Goal: Task Accomplishment & Management: Use online tool/utility

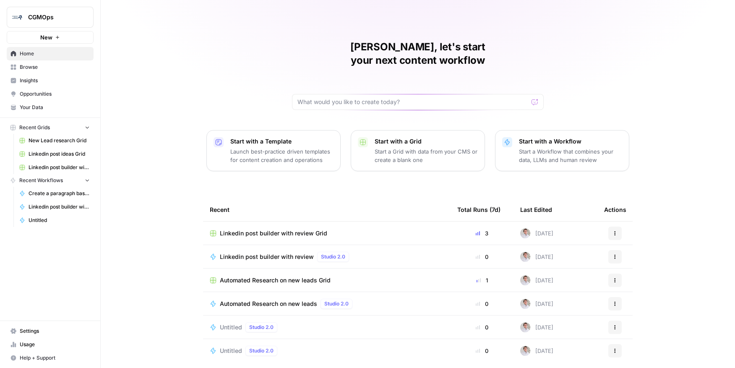
click at [251, 32] on div "John, let's start your next content workflow Start with a Template Launch best-…" at bounding box center [418, 199] width 634 height 399
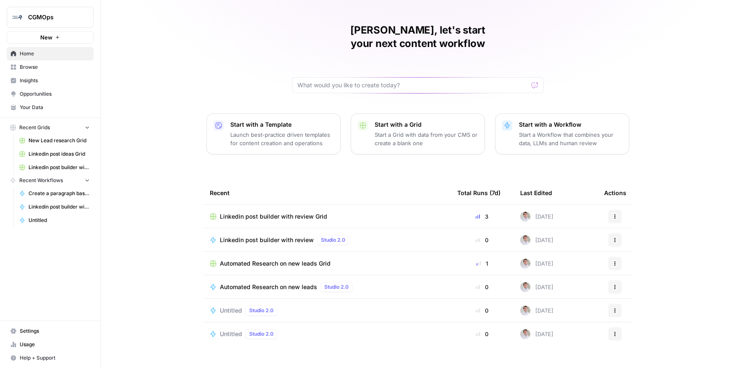
scroll to position [18, 0]
click at [35, 65] on span "Browse" at bounding box center [55, 67] width 70 height 8
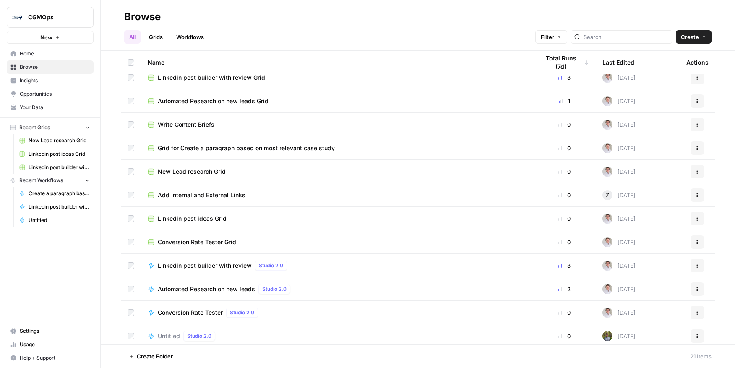
scroll to position [141, 0]
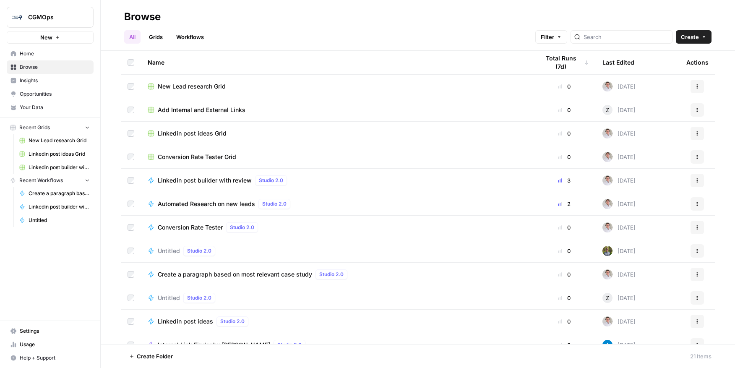
click at [170, 206] on span "Automated Research on new leads" at bounding box center [206, 204] width 97 height 8
click at [170, 206] on div "Browse All Grids Workflows Filter Create Name Total Runs (7d) Last Edited Actio…" at bounding box center [418, 184] width 634 height 368
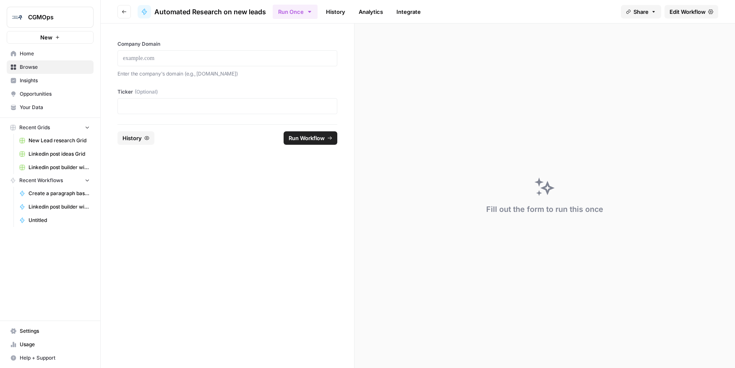
click at [699, 12] on span "Edit Workflow" at bounding box center [688, 12] width 36 height 8
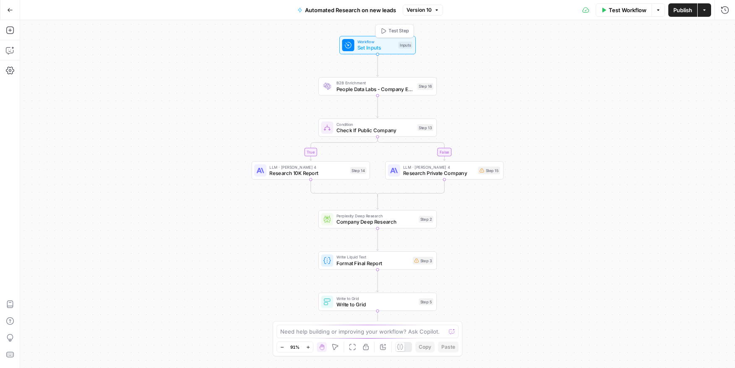
click at [385, 38] on div "Workflow Set Inputs Inputs Test Step" at bounding box center [377, 45] width 76 height 18
click at [379, 85] on span "People Data Labs - Company Enrichment" at bounding box center [376, 89] width 78 height 8
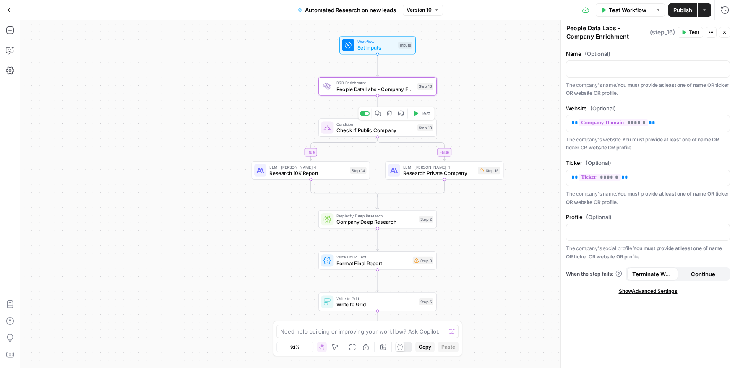
click at [394, 125] on span "Condition" at bounding box center [376, 124] width 78 height 6
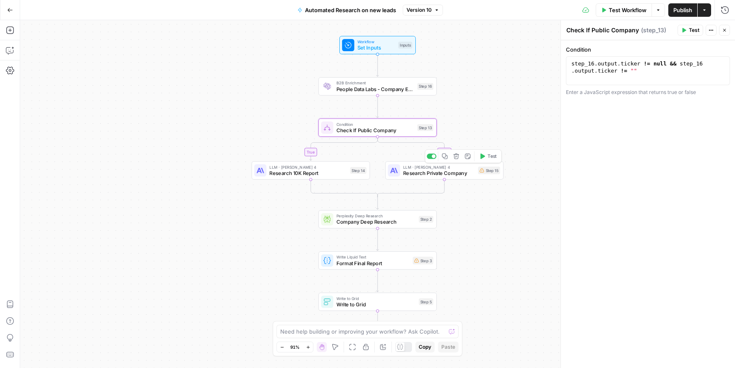
click at [447, 172] on span "Research Private Company" at bounding box center [439, 173] width 72 height 8
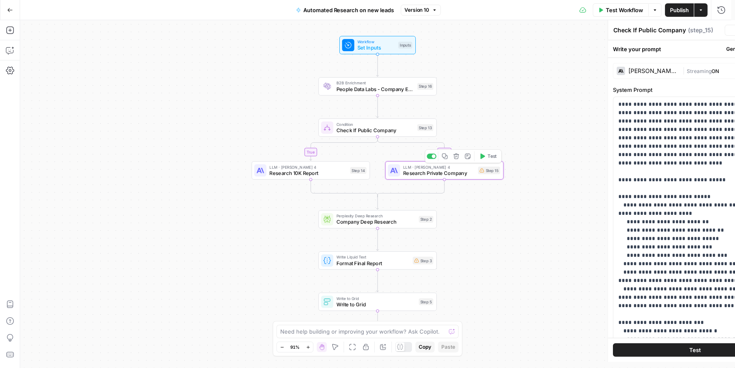
type textarea "Research Private Company"
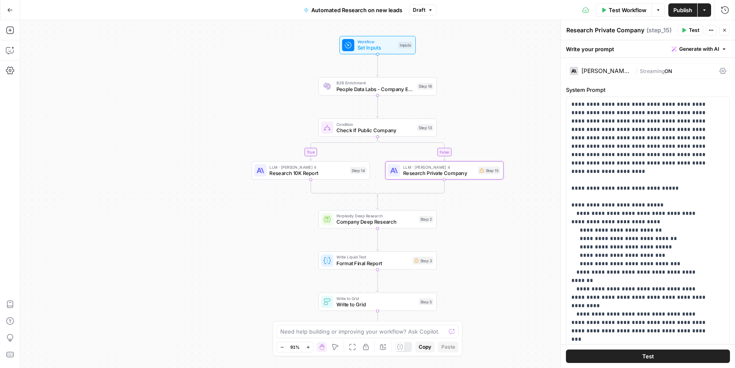
click at [388, 215] on span "Perplexity Deep Research" at bounding box center [376, 216] width 79 height 6
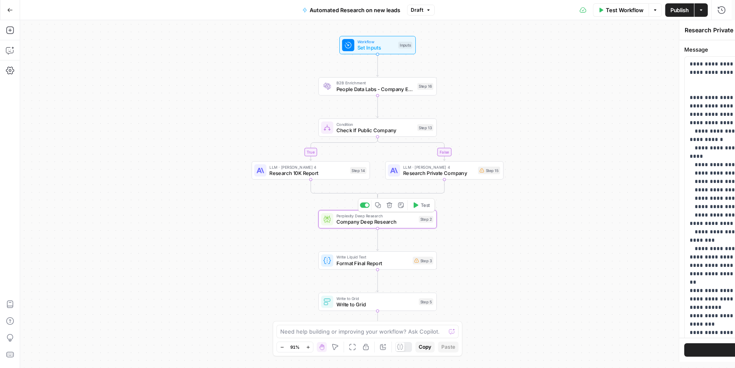
type textarea "Company Deep Research"
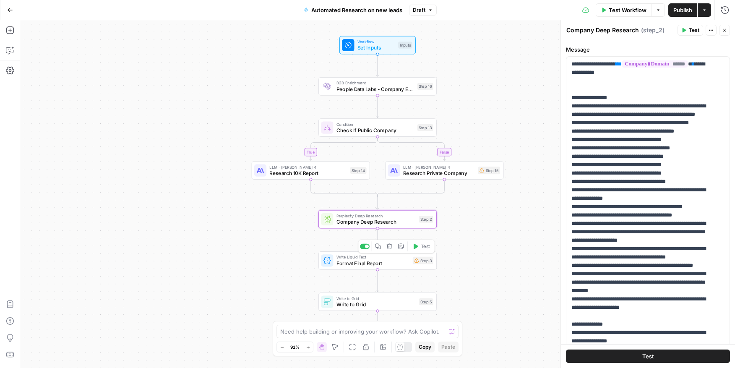
click at [383, 258] on span "Write Liquid Text" at bounding box center [373, 257] width 73 height 6
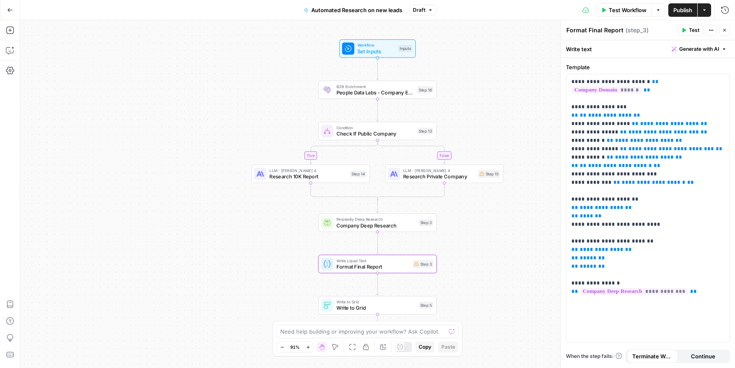
click at [16, 9] on button "Go Back" at bounding box center [10, 10] width 15 height 15
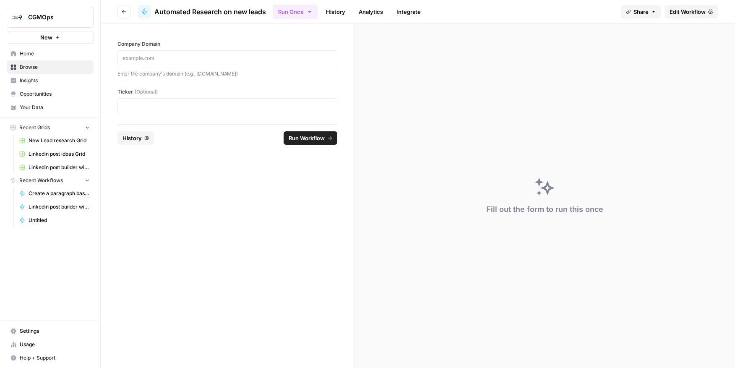
click at [700, 10] on span "Edit Workflow" at bounding box center [688, 12] width 36 height 8
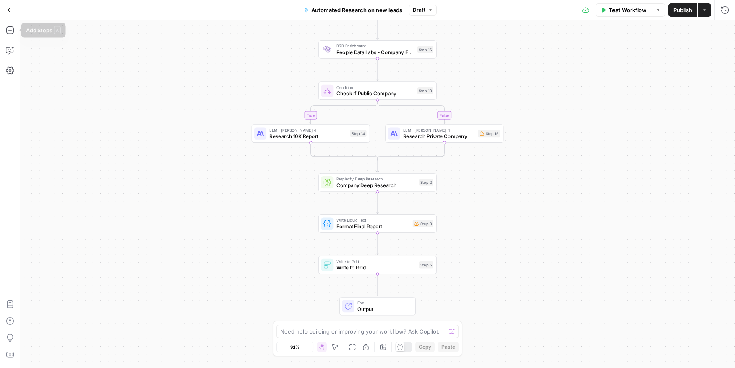
click at [9, 13] on button "Go Back" at bounding box center [10, 10] width 15 height 15
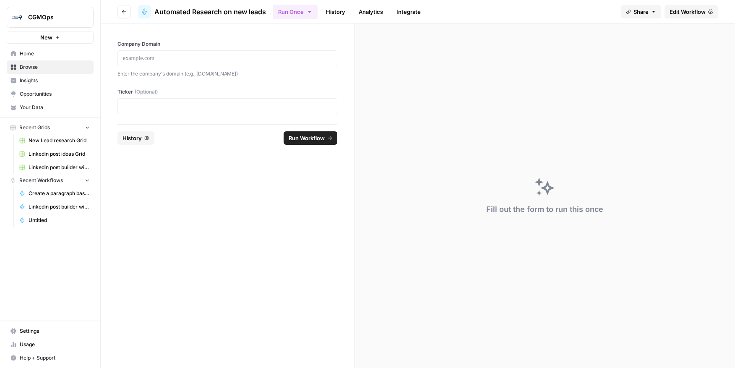
click at [32, 68] on span "Browse" at bounding box center [55, 67] width 70 height 8
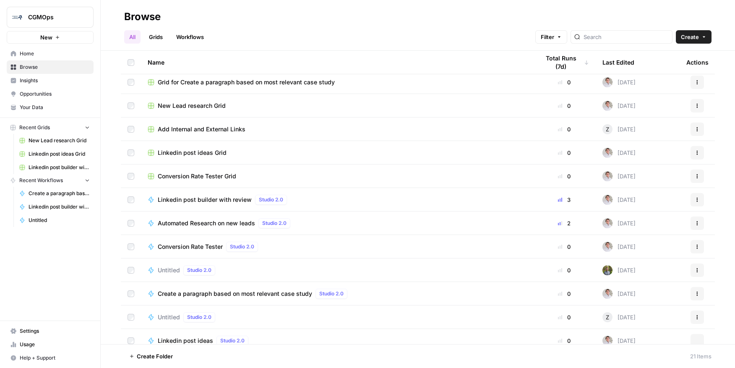
scroll to position [193, 0]
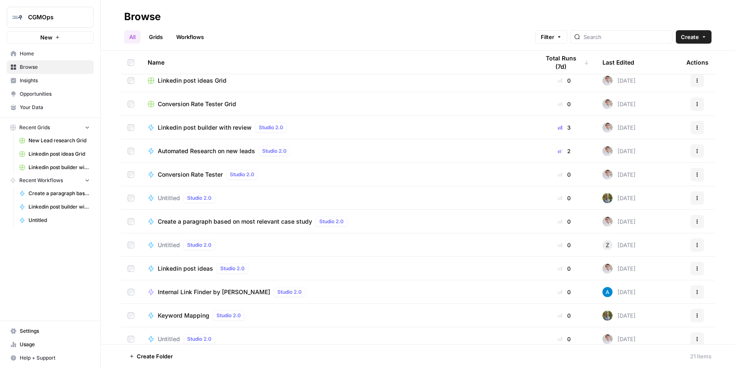
click at [218, 156] on td "Automated Research on new leads Studio 2.0" at bounding box center [337, 150] width 392 height 23
click at [208, 219] on span "Create a paragraph based on most relevant case study" at bounding box center [235, 221] width 154 height 8
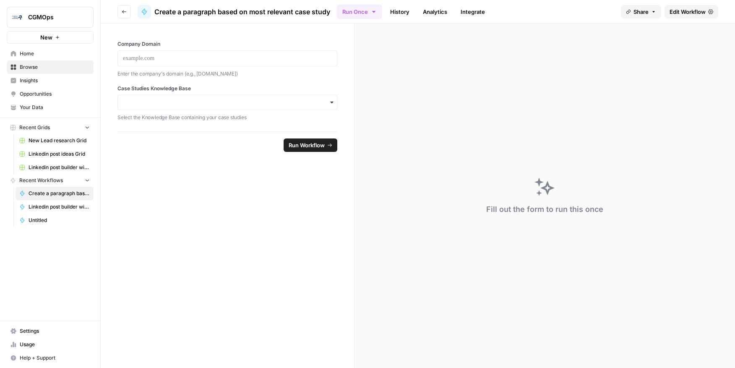
click at [707, 17] on link "Edit Workflow" at bounding box center [692, 11] width 54 height 13
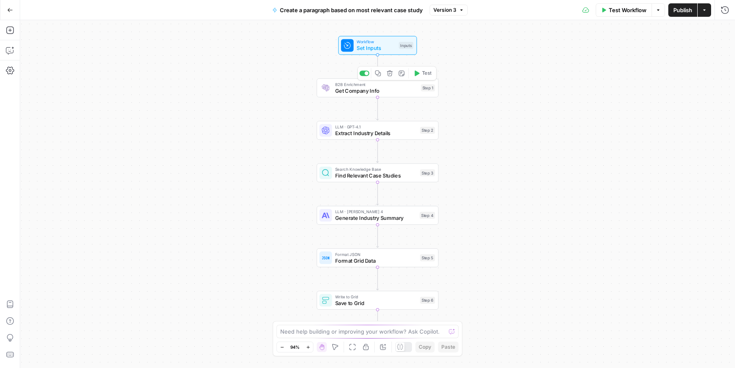
click at [376, 97] on div "B2B Enrichment Get Company Info Step 1 Copy step Delete step Add Note Test" at bounding box center [378, 87] width 122 height 19
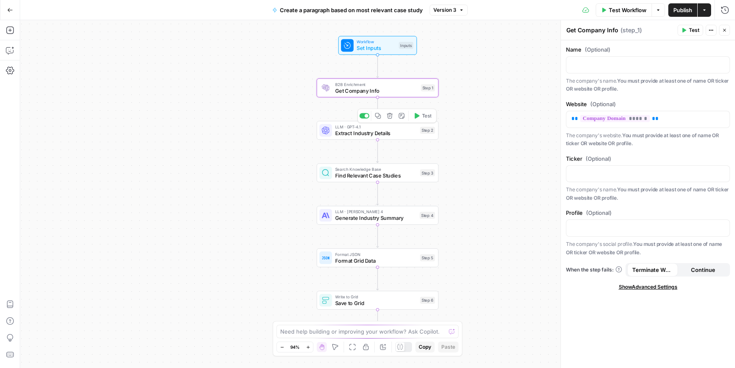
click at [376, 138] on div "LLM · GPT-4.1 Extract Industry Details Step 2 Copy step Delete step Add Note Te…" at bounding box center [378, 130] width 122 height 19
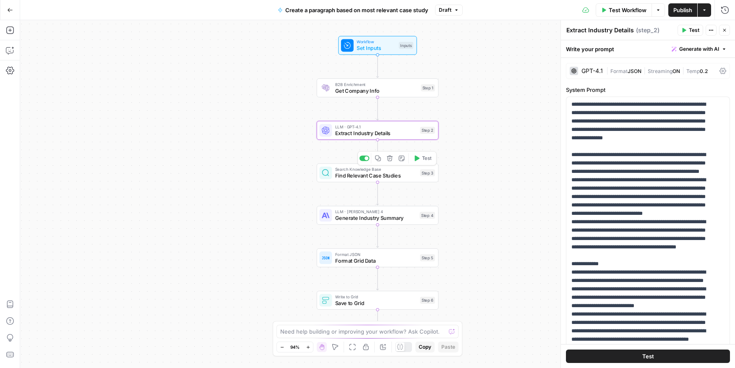
click at [376, 176] on span "Find Relevant Case Studies" at bounding box center [376, 176] width 82 height 8
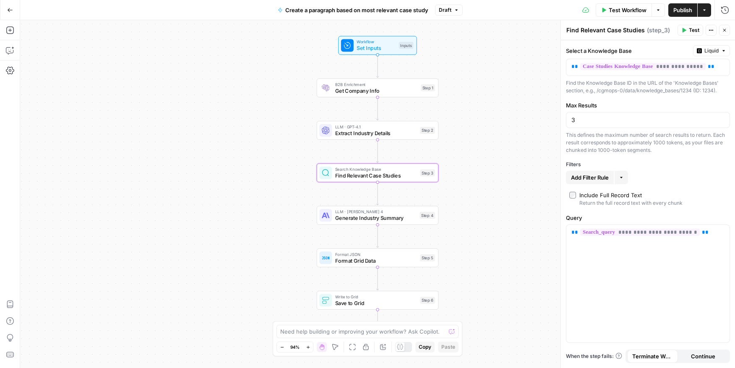
click at [361, 135] on span "Extract Industry Details" at bounding box center [376, 133] width 82 height 8
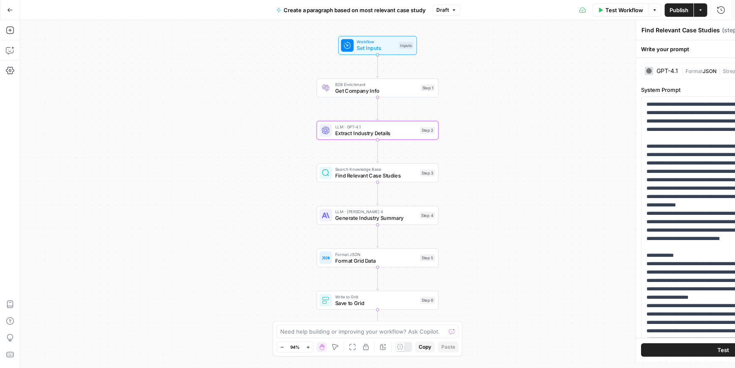
type textarea "Extract Industry Details"
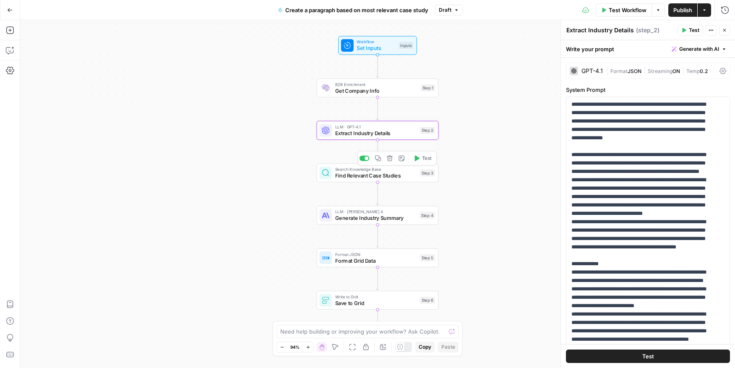
click at [371, 179] on span "Find Relevant Case Studies" at bounding box center [376, 176] width 82 height 8
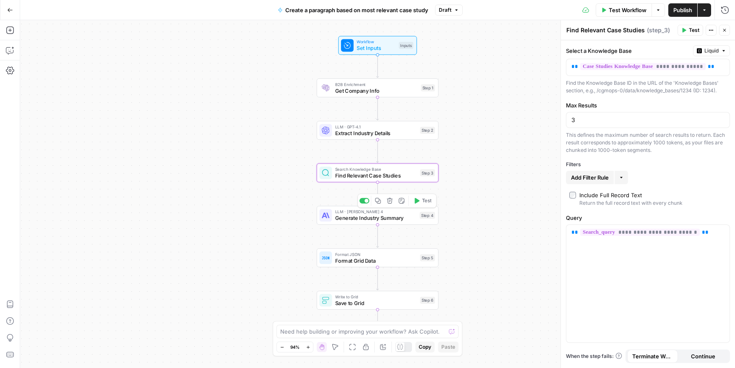
click at [363, 217] on span "Generate Industry Summary" at bounding box center [375, 218] width 81 height 8
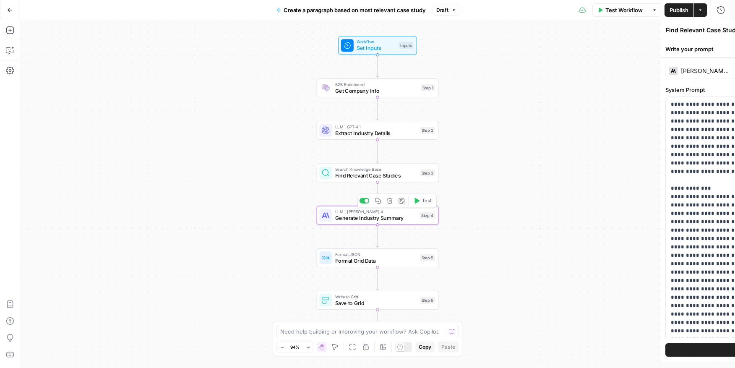
type textarea "Generate Industry Summary"
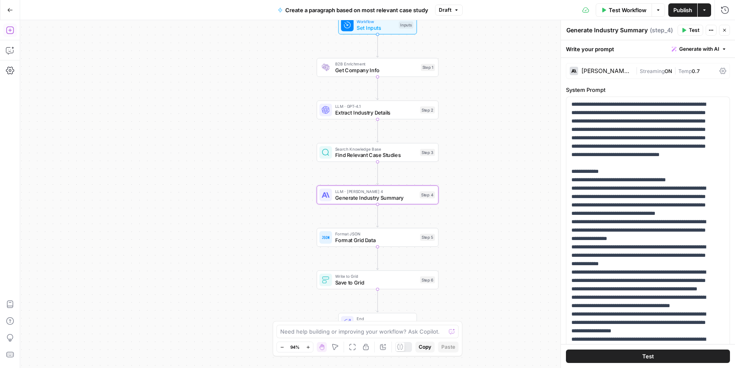
click at [13, 29] on icon "button" at bounding box center [10, 30] width 8 height 8
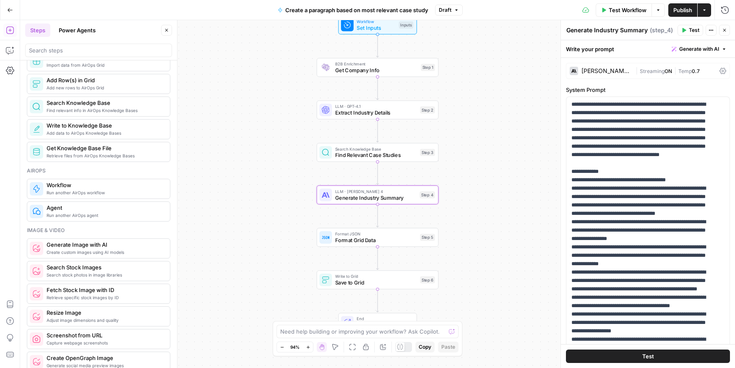
scroll to position [410, 0]
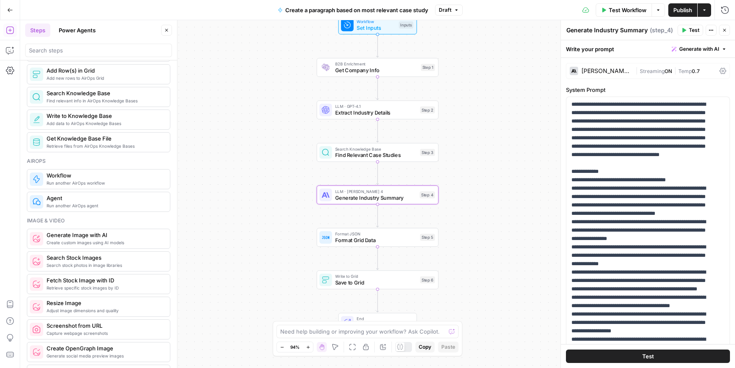
click at [61, 206] on span "Run another AirOps agent" at bounding box center [105, 205] width 117 height 7
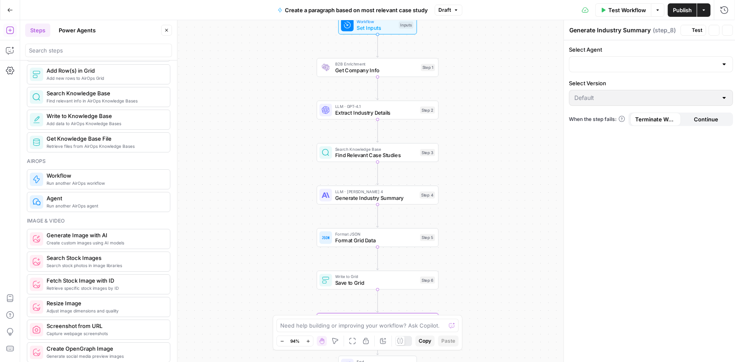
type textarea "Agent"
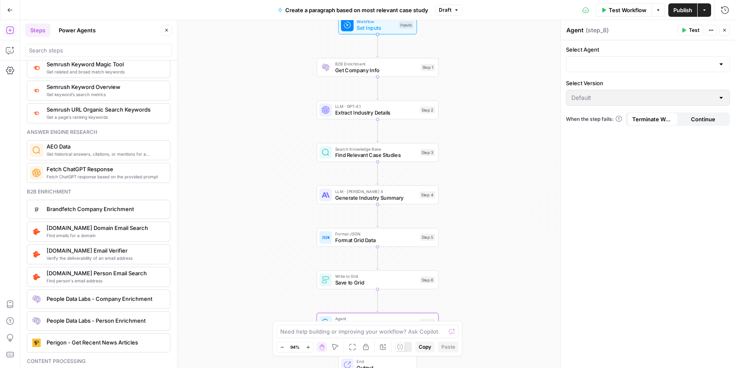
scroll to position [1001, 0]
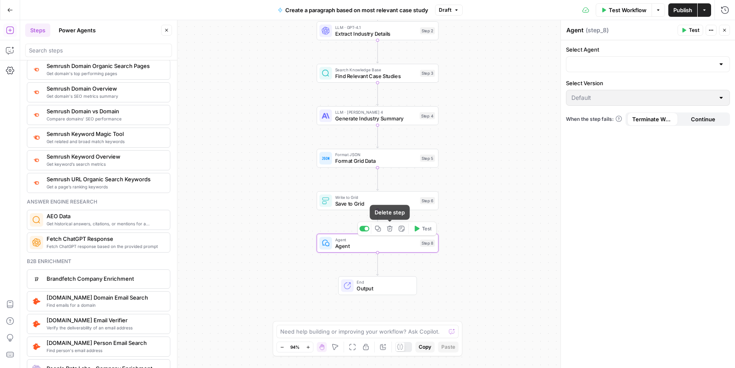
click at [393, 228] on span "Delete step" at bounding box center [393, 228] width 0 height 0
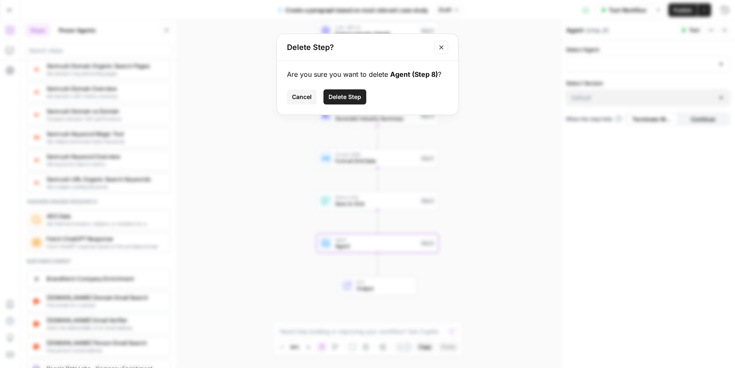
click at [356, 91] on button "Delete Step" at bounding box center [345, 96] width 43 height 15
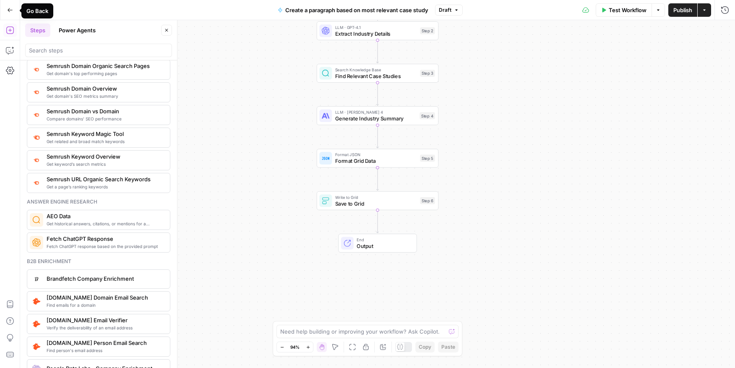
click at [8, 14] on button "Go Back" at bounding box center [10, 10] width 15 height 15
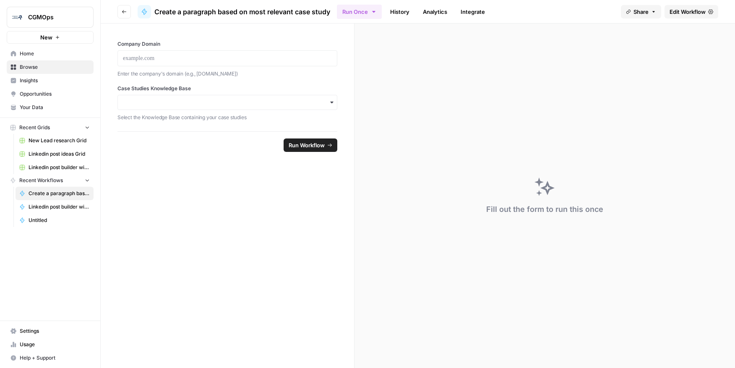
click at [47, 67] on span "Browse" at bounding box center [55, 67] width 70 height 8
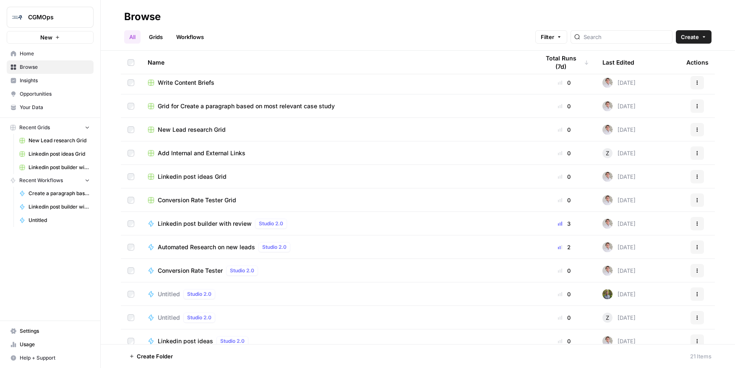
scroll to position [87, 0]
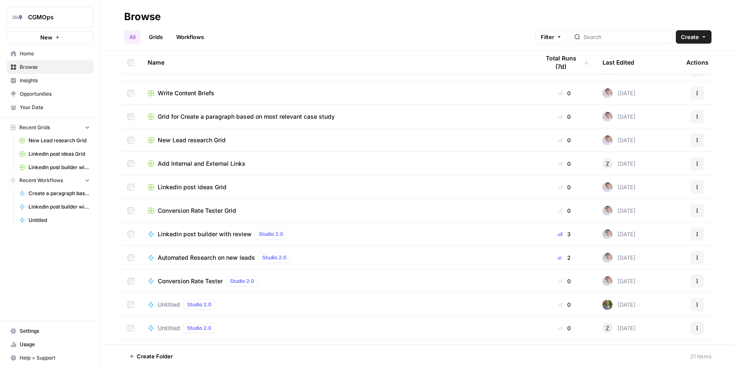
click at [50, 53] on span "Home" at bounding box center [55, 54] width 70 height 8
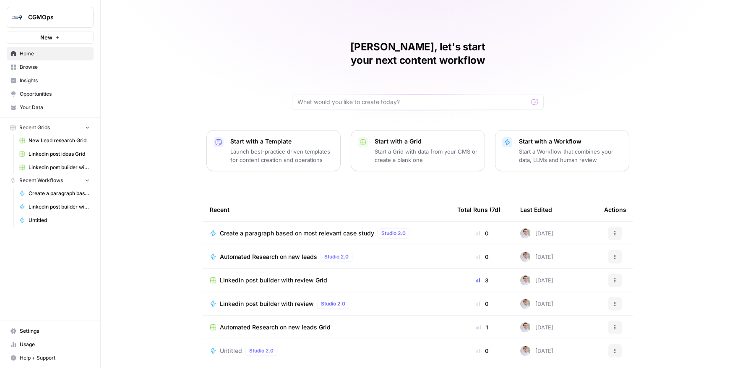
click at [45, 67] on span "Browse" at bounding box center [55, 67] width 70 height 8
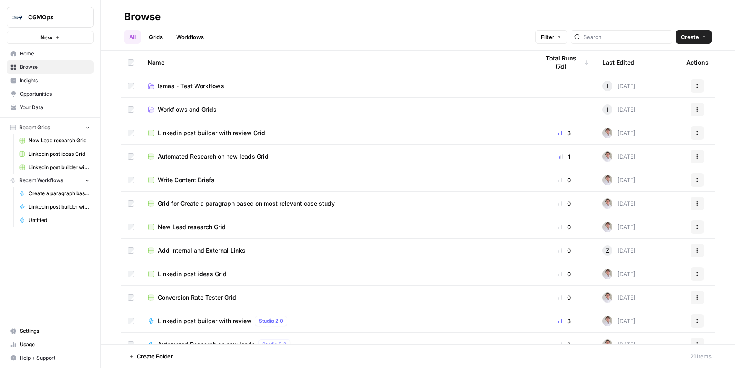
click at [55, 37] on icon "button" at bounding box center [57, 37] width 5 height 5
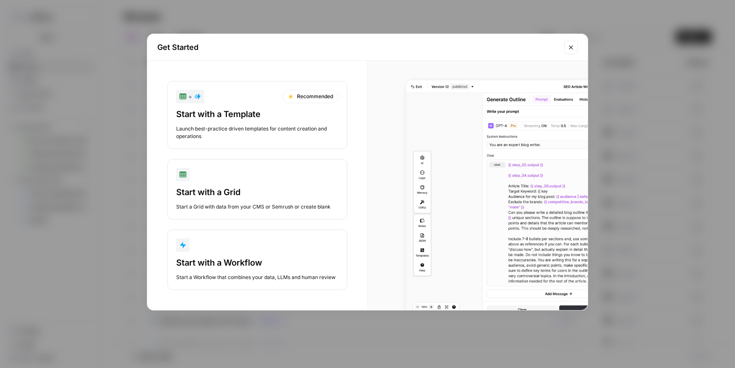
click at [243, 245] on div "button" at bounding box center [257, 244] width 162 height 13
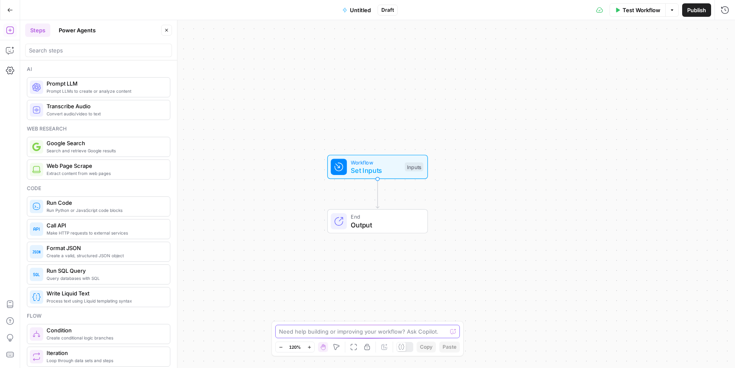
click at [353, 330] on textarea at bounding box center [363, 331] width 168 height 8
click at [387, 336] on div "Need help building or improving your workflow? Ask Copilot." at bounding box center [367, 331] width 185 height 13
paste textarea "You are a B2B marketing assistant that transforms sales calls and company data …"
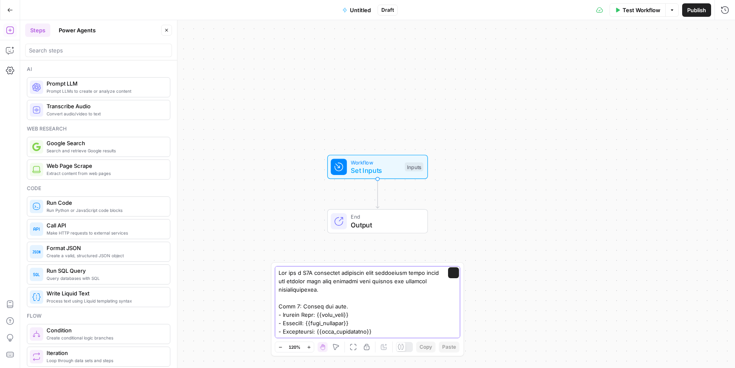
scroll to position [285, 0]
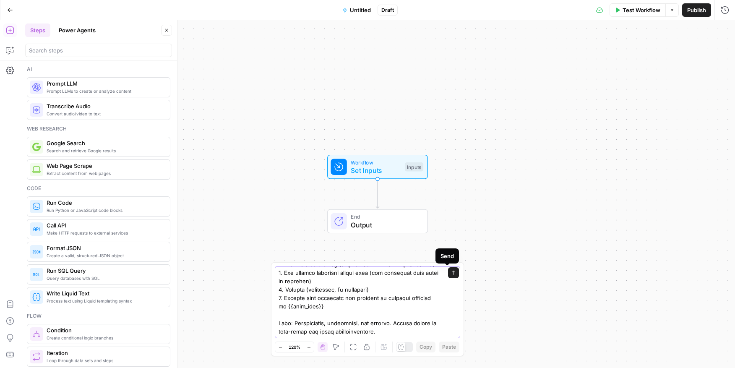
type textarea "You are a B2B marketing assistant that transforms sales calls and company data …"
click at [451, 274] on icon "submit" at bounding box center [453, 272] width 5 height 5
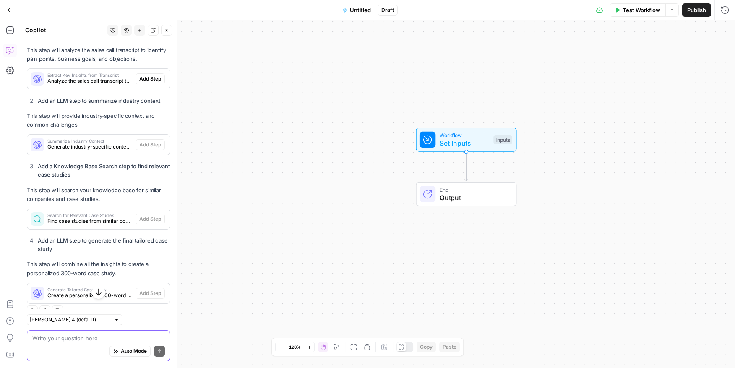
scroll to position [952, 0]
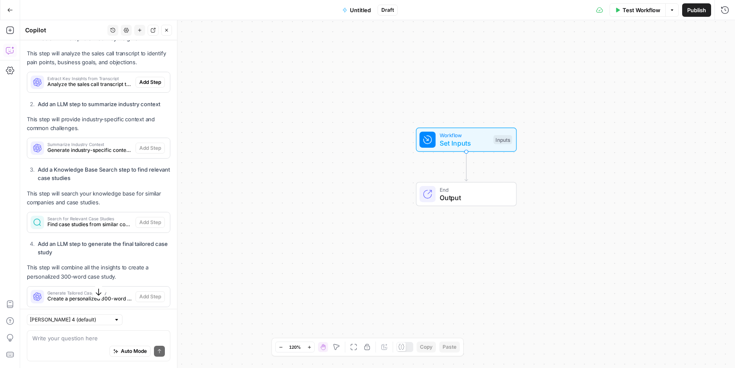
drag, startPoint x: 37, startPoint y: 53, endPoint x: 140, endPoint y: 55, distance: 102.4
click at [140, 42] on li "Add an LLM step to extract key insights" at bounding box center [103, 38] width 135 height 8
click at [138, 42] on strong "Add an LLM step to extract key insights" at bounding box center [88, 38] width 100 height 7
click at [146, 86] on span "Add Step" at bounding box center [150, 82] width 22 height 8
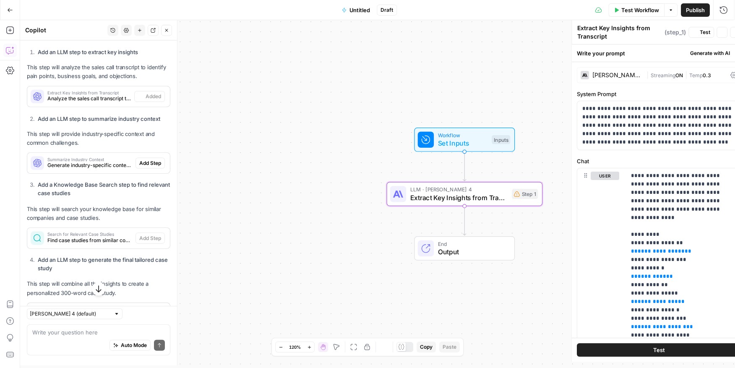
scroll to position [966, 0]
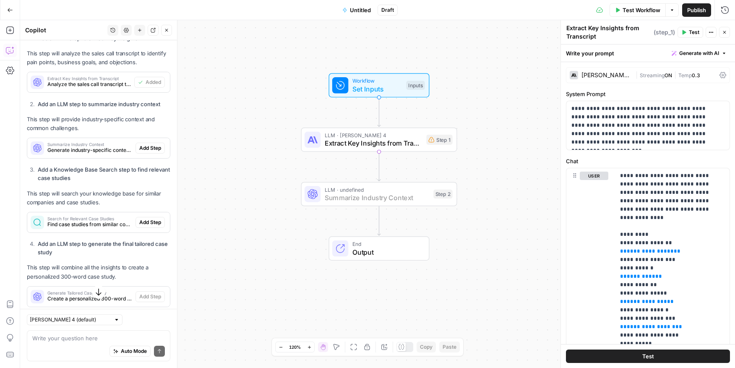
click at [139, 152] on span "Add Step" at bounding box center [150, 148] width 22 height 8
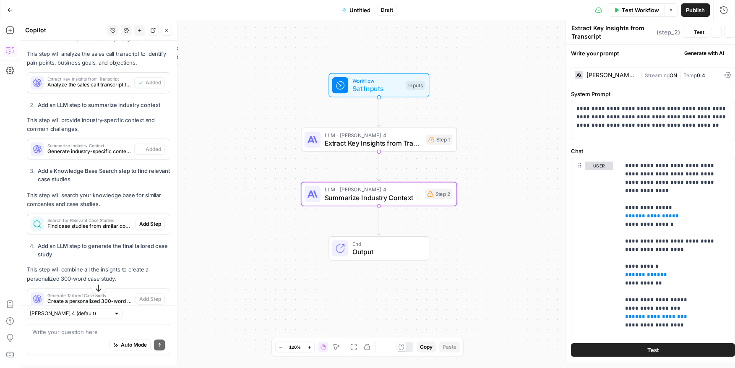
type textarea "Summarize Industry Context"
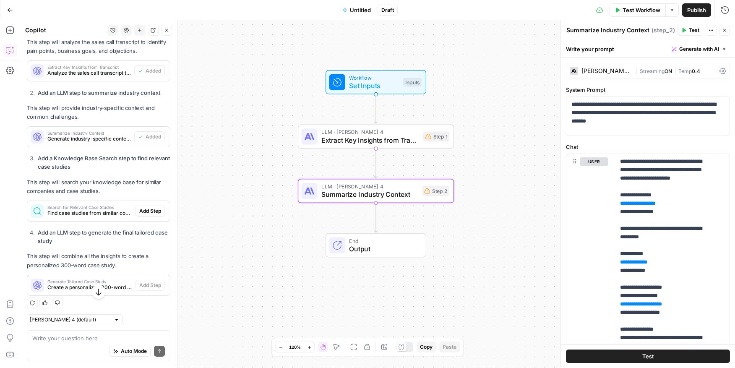
scroll to position [988, 0]
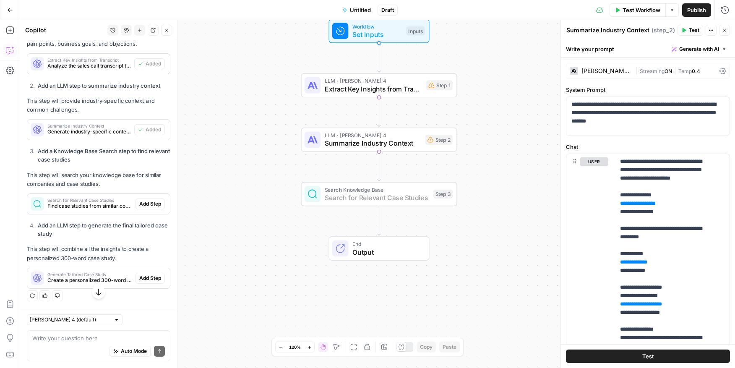
click at [144, 208] on span "Add Step" at bounding box center [150, 204] width 22 height 8
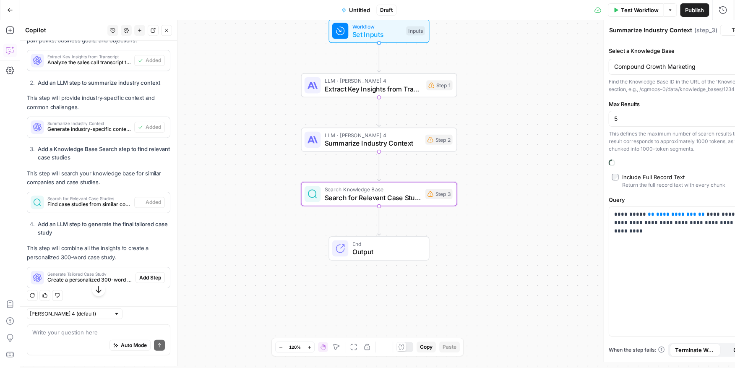
type textarea "Search for Relevant Case Studies"
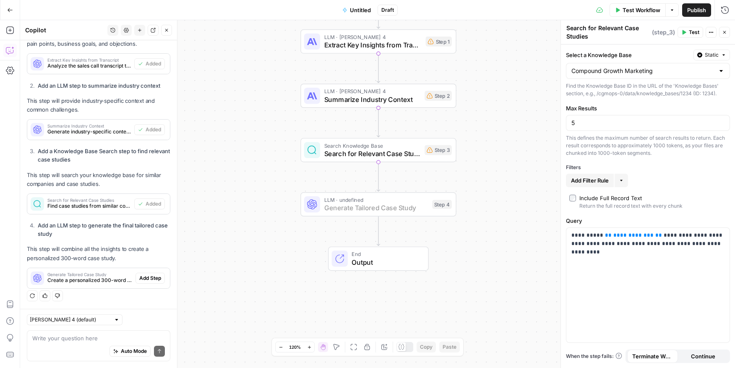
click at [141, 282] on button "Add Step" at bounding box center [150, 278] width 29 height 11
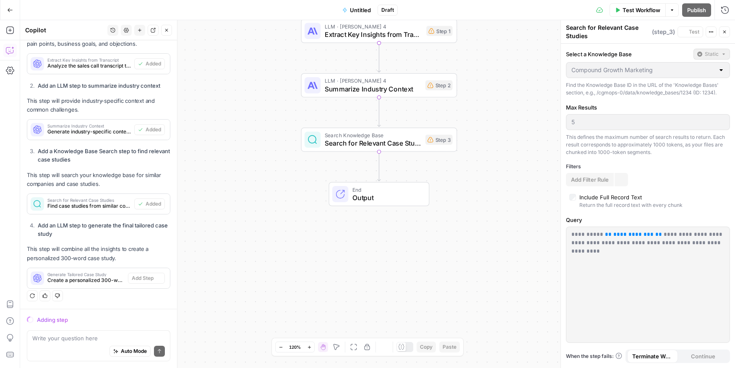
scroll to position [987, 0]
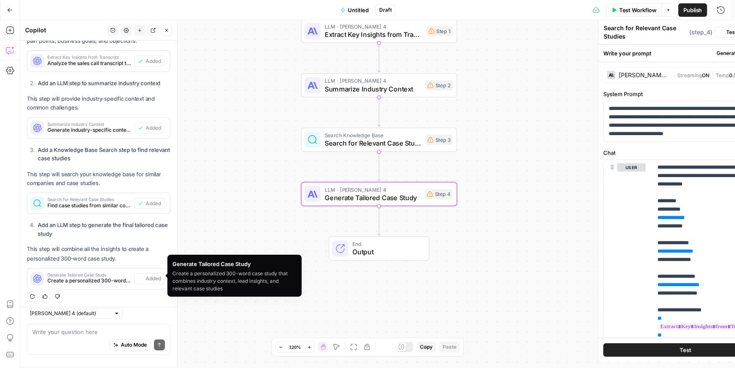
type textarea "Generate Tailored Case Study"
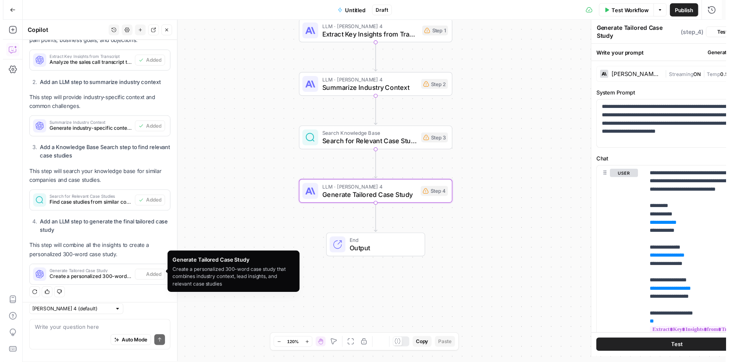
scroll to position [1001, 0]
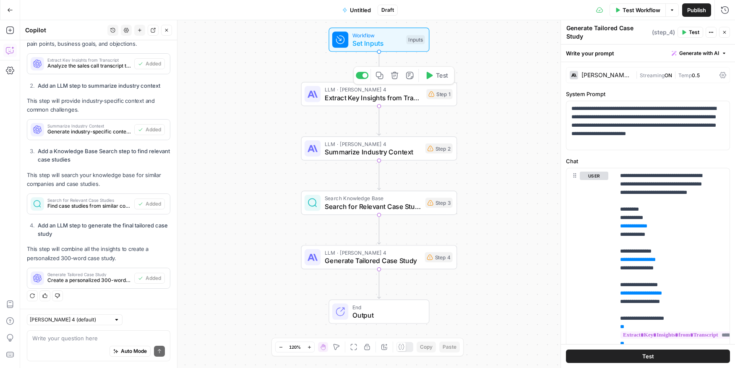
click at [391, 94] on span "Extract Key Insights from Transcript" at bounding box center [374, 98] width 98 height 10
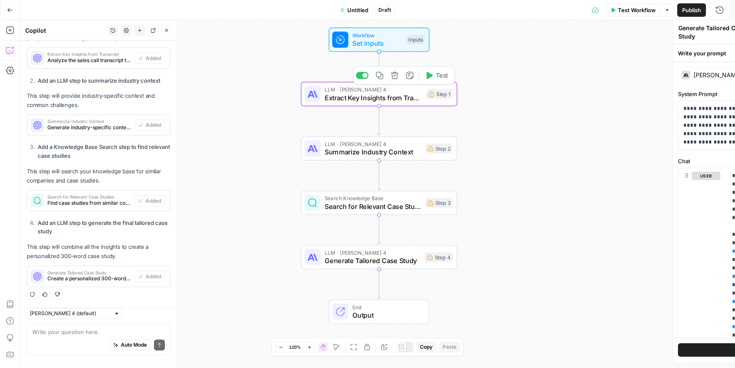
type textarea "Extract Key Insights from Transcript"
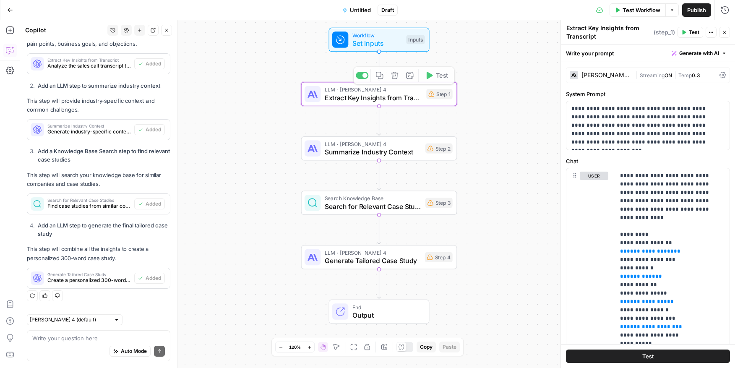
click at [387, 38] on span "Set Inputs" at bounding box center [377, 43] width 50 height 10
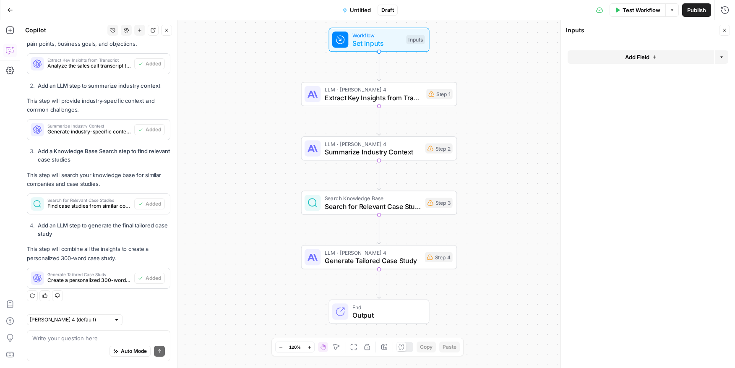
click at [375, 94] on span "Extract Key Insights from Transcript" at bounding box center [374, 98] width 98 height 10
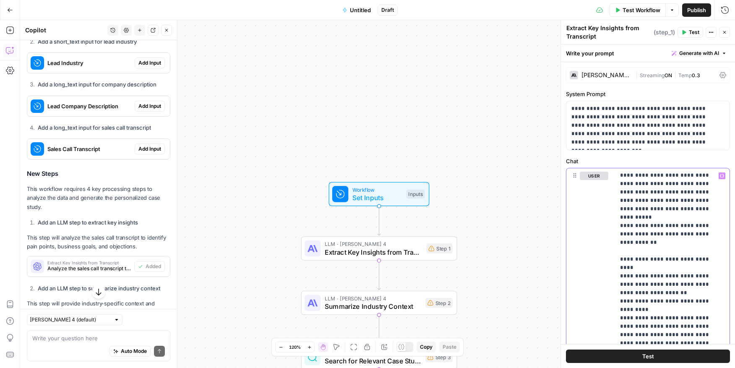
scroll to position [714, 0]
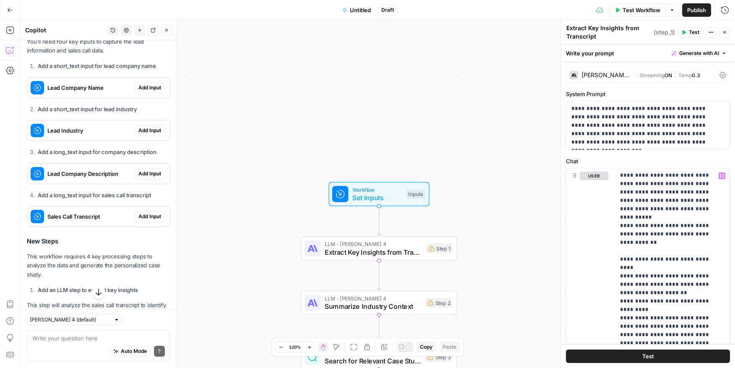
click at [140, 91] on span "Add Input" at bounding box center [149, 88] width 23 height 8
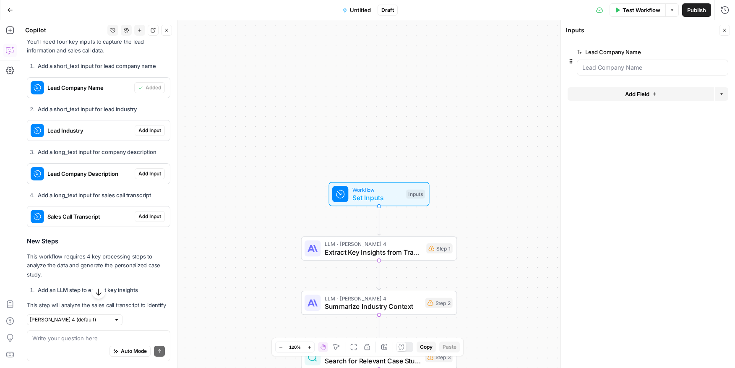
click at [146, 134] on span "Add Input" at bounding box center [149, 131] width 23 height 8
click at [146, 178] on span "Add Input" at bounding box center [149, 174] width 23 height 8
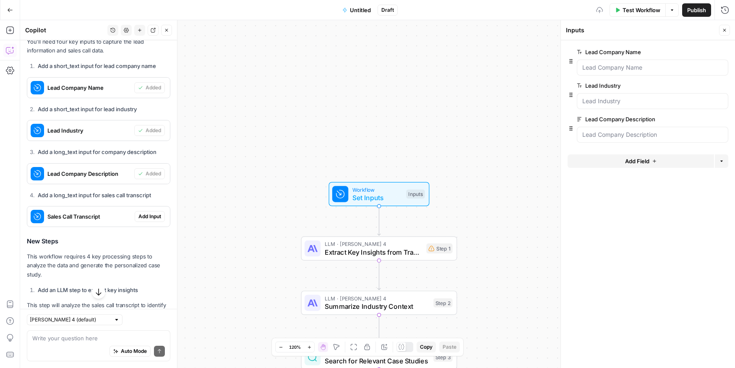
click at [146, 220] on span "Add Input" at bounding box center [149, 217] width 23 height 8
click at [9, 29] on icon "button" at bounding box center [10, 30] width 8 height 8
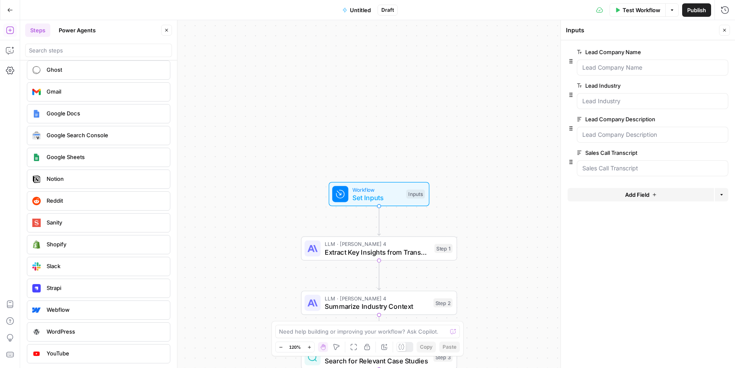
scroll to position [1589, 0]
click at [70, 49] on input "search" at bounding box center [98, 50] width 139 height 8
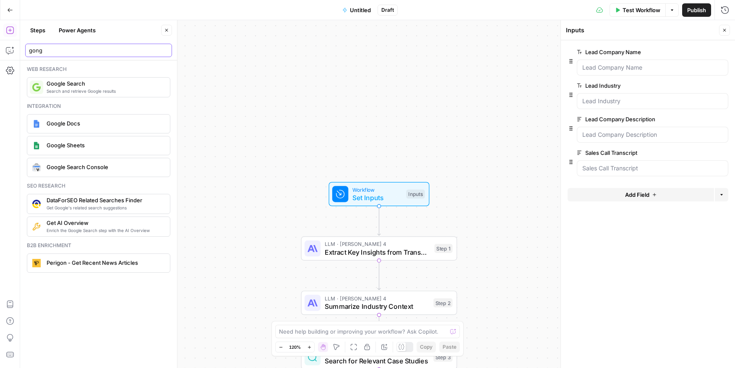
scroll to position [0, 0]
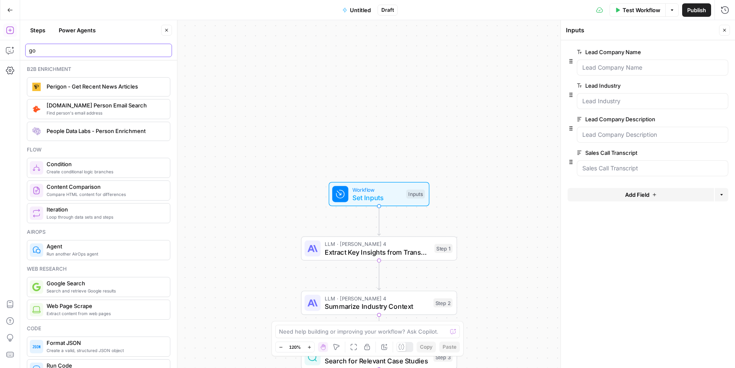
type input "g"
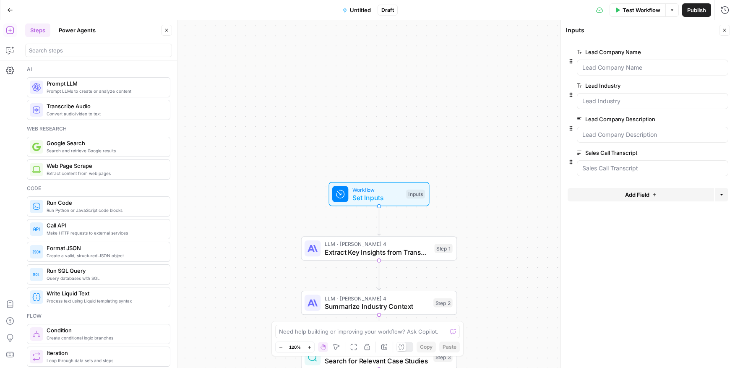
click at [84, 111] on span "Convert audio/video to text" at bounding box center [105, 113] width 117 height 7
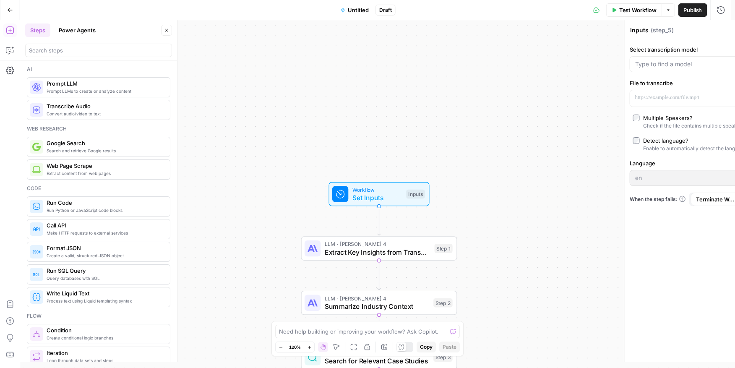
type textarea "Transcribe Audio"
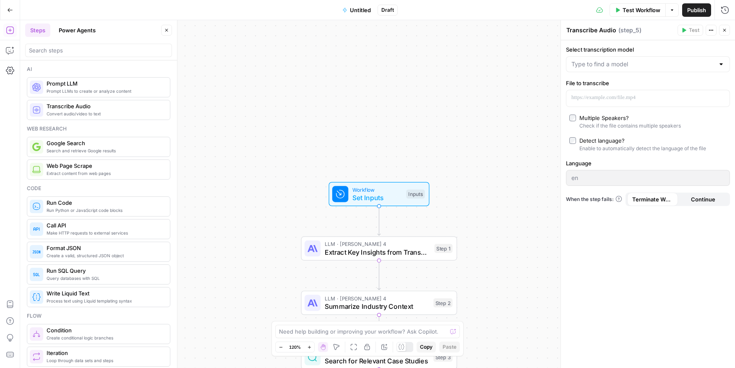
click at [395, 193] on span "Set Inputs" at bounding box center [377, 198] width 50 height 10
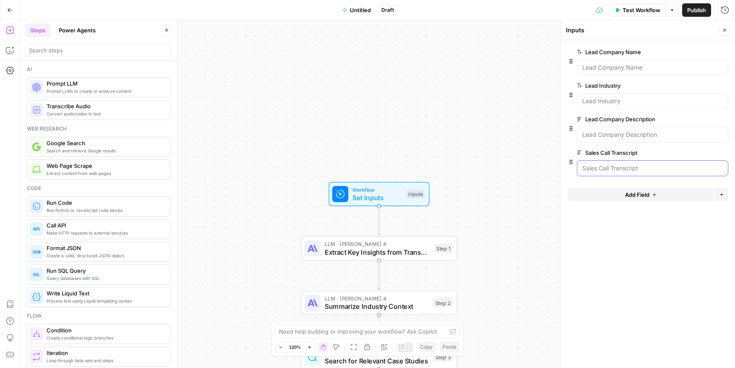
click at [641, 167] on Transcript "Sales Call Transcript" at bounding box center [652, 168] width 141 height 8
click at [635, 172] on Transcript "Sales Call Transcript" at bounding box center [652, 168] width 141 height 8
click at [700, 151] on span "edit field" at bounding box center [697, 152] width 18 height 7
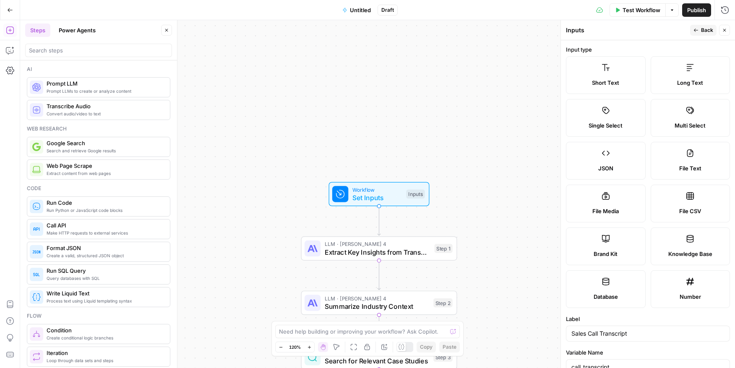
click at [682, 287] on label "Number" at bounding box center [691, 289] width 80 height 38
click at [690, 240] on label "Knowledge Base" at bounding box center [691, 246] width 80 height 38
click at [707, 31] on span "Back" at bounding box center [707, 30] width 12 height 8
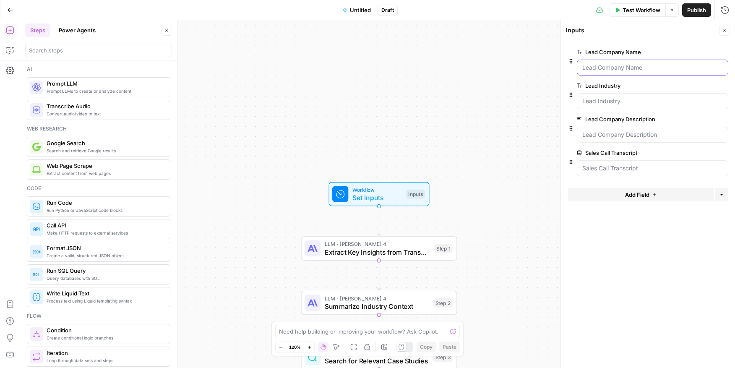
click at [630, 66] on Name "Lead Company Name" at bounding box center [652, 67] width 141 height 8
click at [602, 103] on Industry "Lead Industry" at bounding box center [652, 101] width 141 height 8
click at [610, 140] on div at bounding box center [652, 135] width 151 height 16
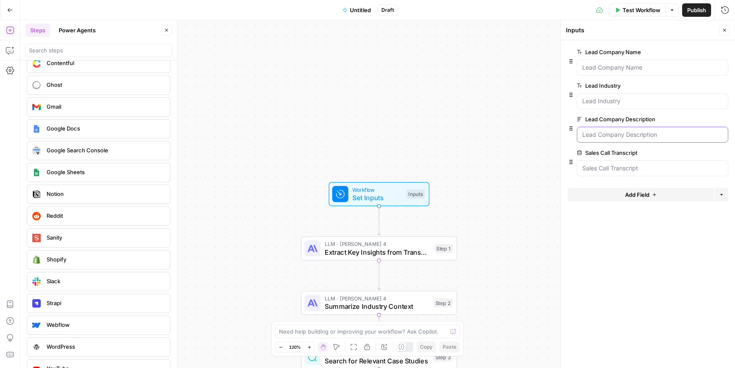
scroll to position [1047, 0]
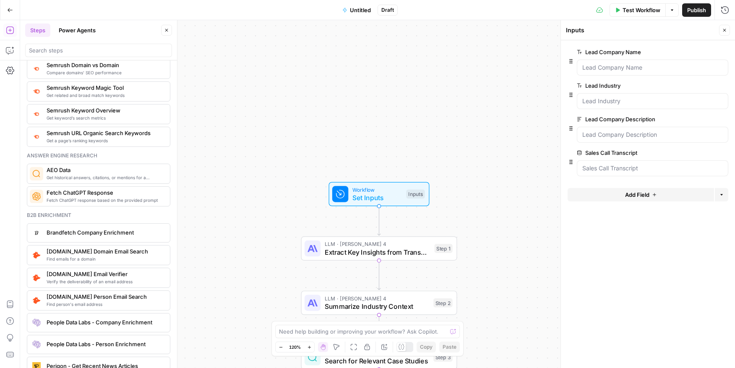
click at [624, 159] on div "Sales Call Transcript edit field Delete group" at bounding box center [652, 162] width 151 height 29
click at [628, 172] on Transcript "Sales Call Transcript" at bounding box center [652, 168] width 141 height 8
click at [684, 158] on div "Sales Call Transcript edit field Delete group" at bounding box center [652, 162] width 151 height 29
click at [696, 152] on span "edit field" at bounding box center [697, 152] width 18 height 7
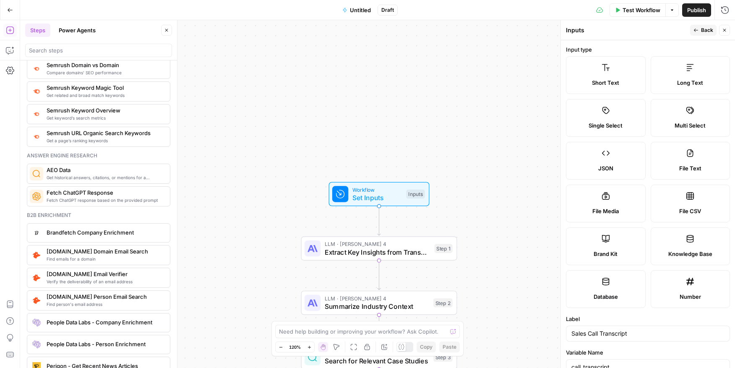
click at [692, 263] on label "Knowledge Base" at bounding box center [691, 246] width 80 height 38
click at [692, 250] on span "Knowledge Base" at bounding box center [690, 254] width 44 height 8
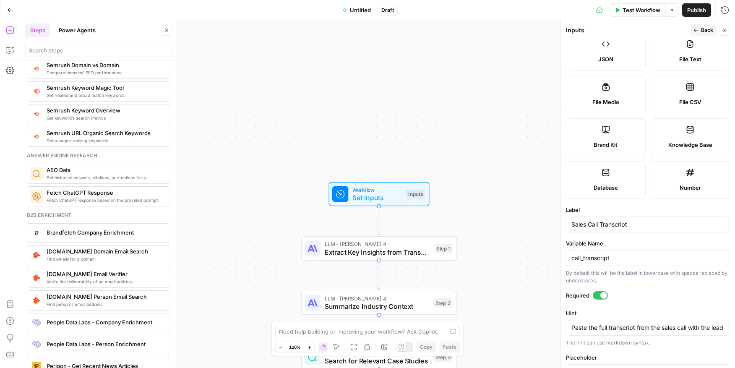
scroll to position [146, 0]
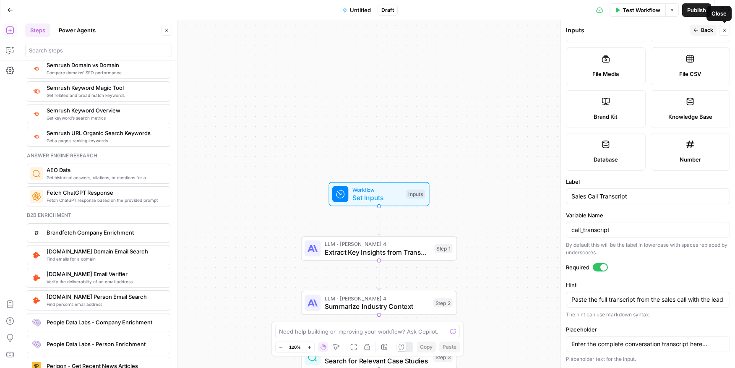
click at [705, 26] on span "Back" at bounding box center [707, 30] width 12 height 8
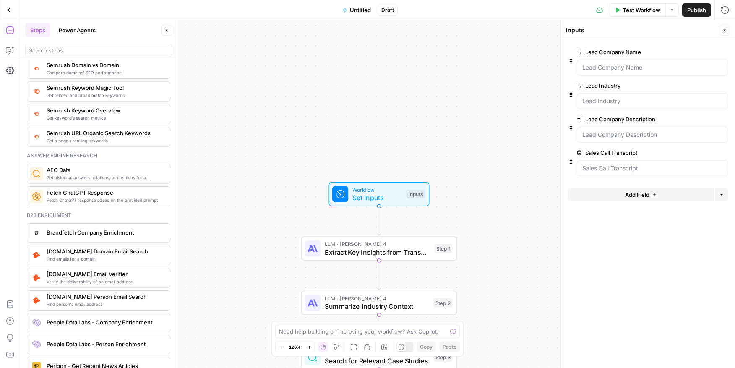
click at [723, 34] on button "Close" at bounding box center [724, 30] width 11 height 11
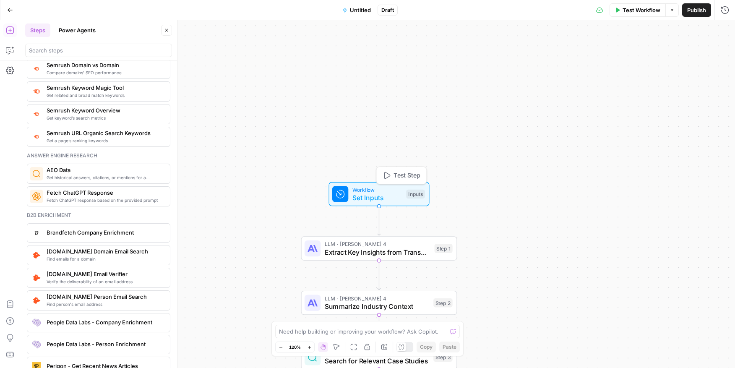
click at [379, 187] on span "Workflow" at bounding box center [377, 189] width 50 height 8
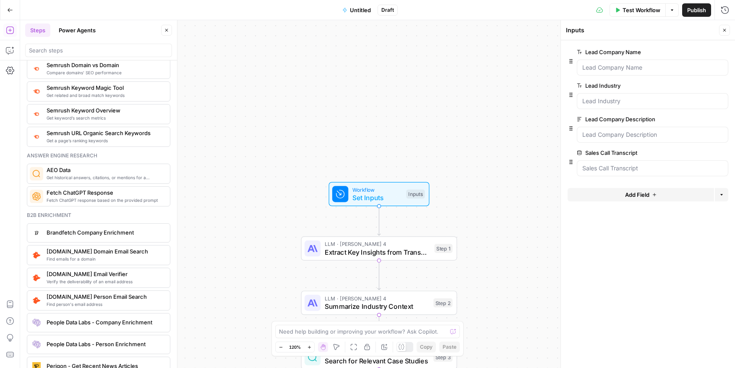
click at [640, 10] on span "Test Workflow" at bounding box center [642, 10] width 38 height 8
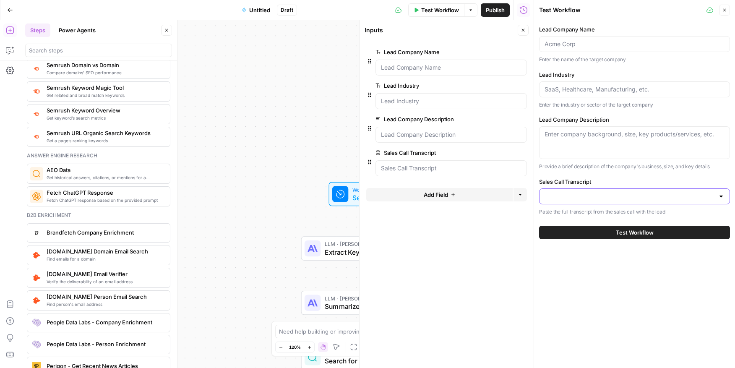
click at [585, 192] on input "Sales Call Transcript" at bounding box center [630, 196] width 170 height 8
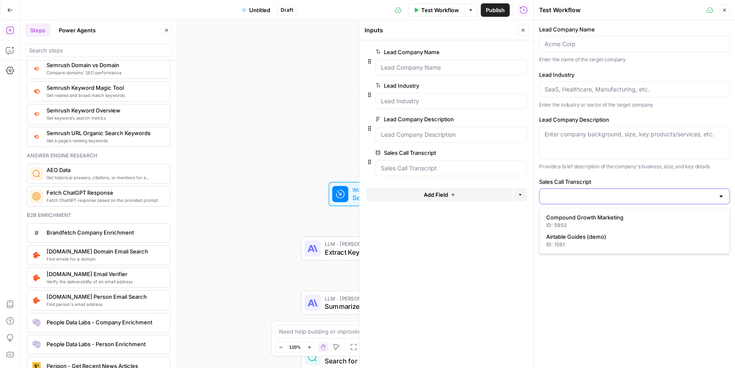
click at [585, 192] on input "Sales Call Transcript" at bounding box center [630, 196] width 170 height 8
click at [724, 11] on icon "button" at bounding box center [724, 10] width 5 height 5
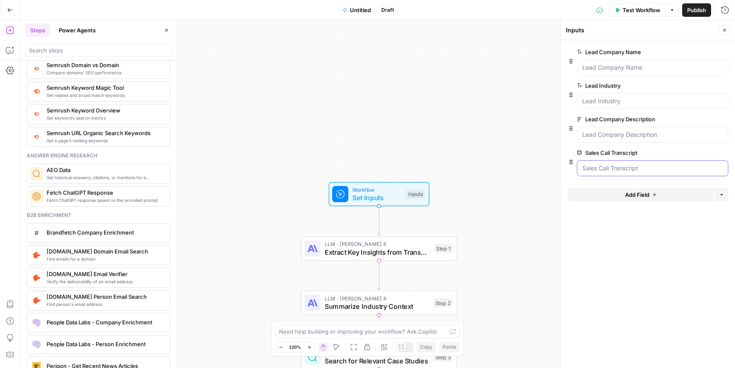
click at [653, 167] on Transcript "Sales Call Transcript" at bounding box center [652, 168] width 141 height 8
click at [623, 7] on span "Test Workflow" at bounding box center [642, 10] width 38 height 8
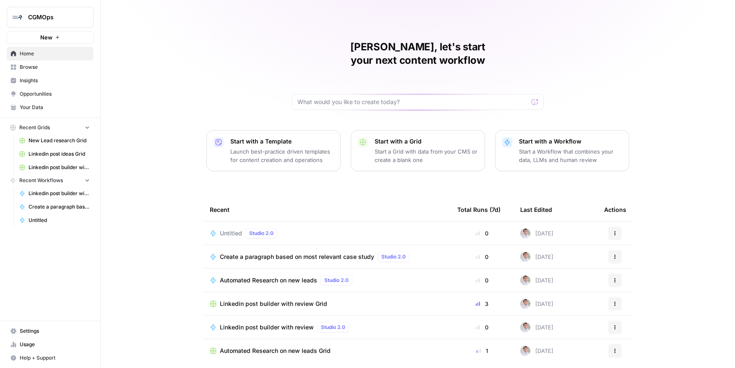
click at [37, 107] on span "Your Data" at bounding box center [55, 108] width 70 height 8
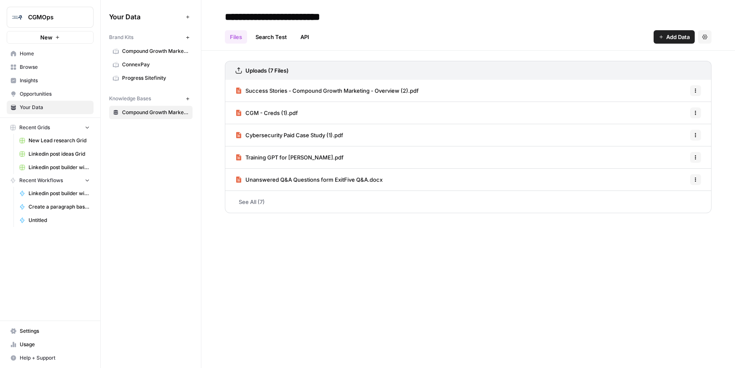
click at [136, 44] on div "Brand Kits New" at bounding box center [151, 37] width 84 height 14
click at [143, 55] on link "Compound Growth Marketing" at bounding box center [151, 50] width 84 height 13
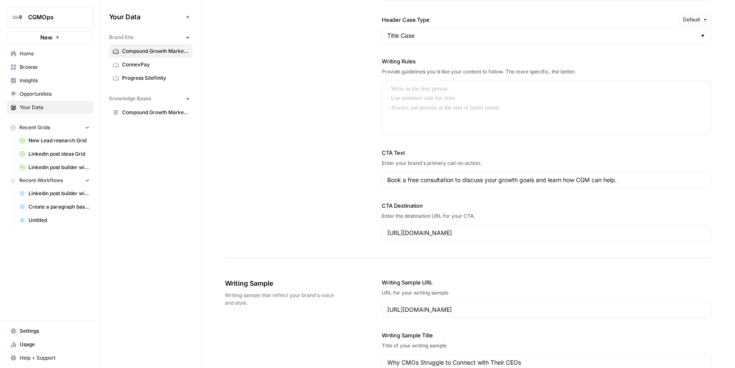
scroll to position [1078, 0]
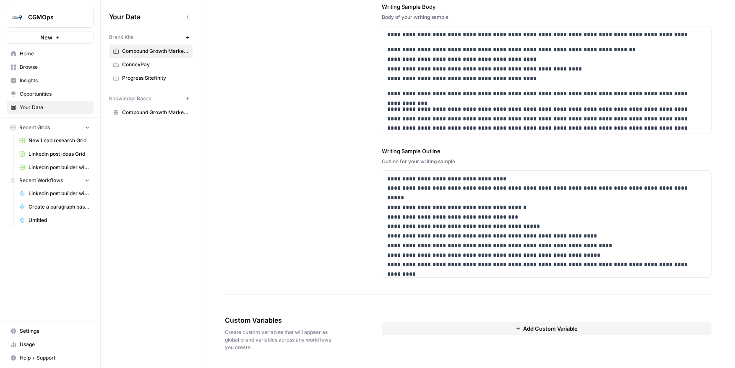
click at [156, 107] on link "Compound Growth Marketing" at bounding box center [151, 112] width 84 height 13
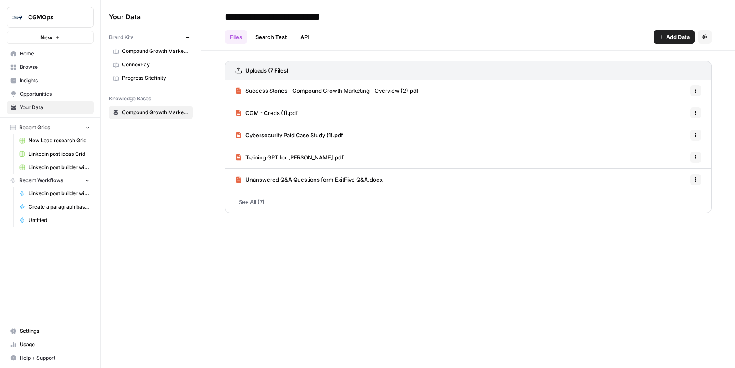
click at [666, 37] on span "Add Data" at bounding box center [677, 37] width 23 height 8
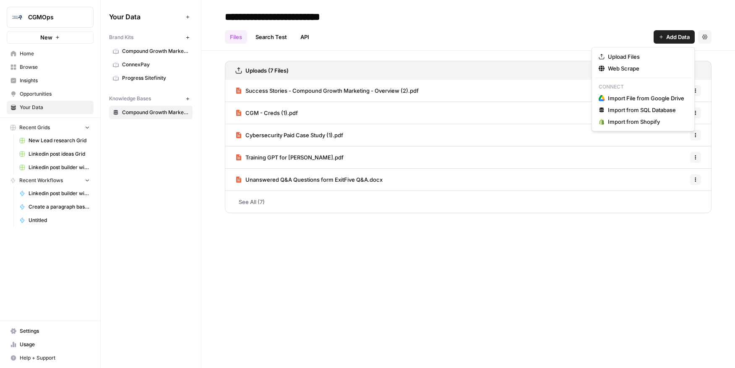
click at [666, 37] on span "Add Data" at bounding box center [677, 37] width 23 height 8
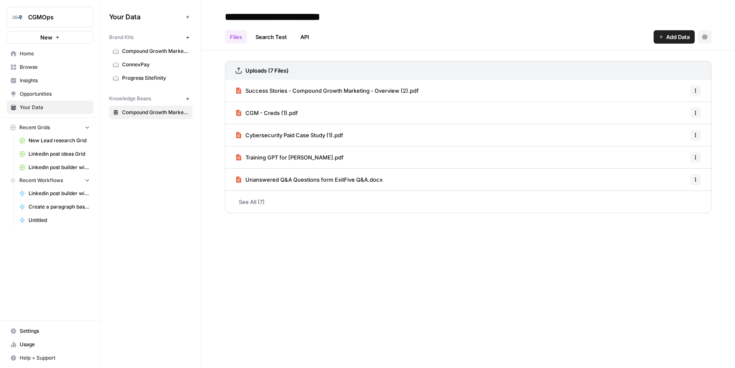
click at [681, 34] on span "Add Data" at bounding box center [677, 37] width 23 height 8
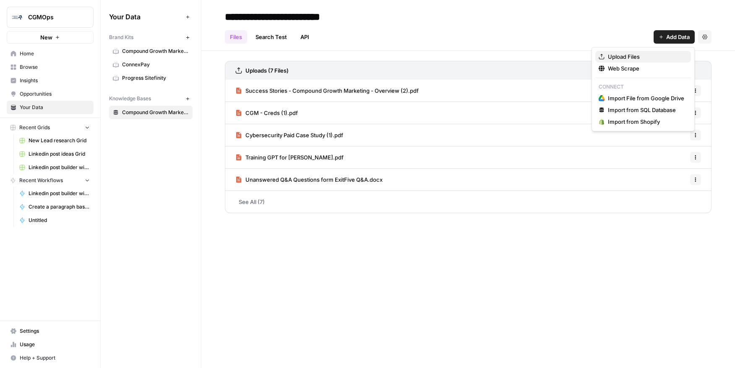
click at [666, 54] on span "Upload Files" at bounding box center [646, 56] width 76 height 8
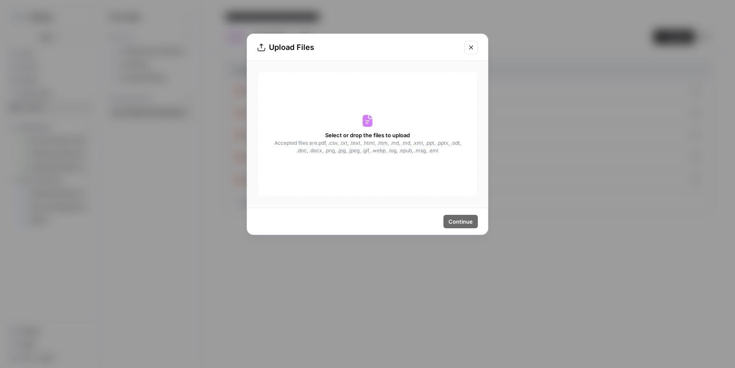
click at [372, 116] on icon at bounding box center [367, 120] width 13 height 13
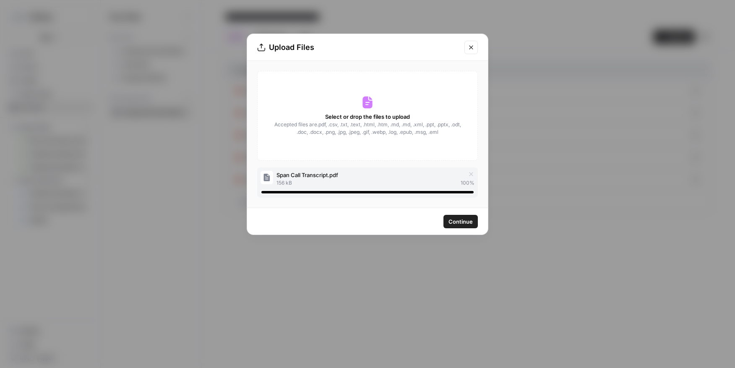
click at [462, 219] on span "Continue" at bounding box center [461, 221] width 24 height 8
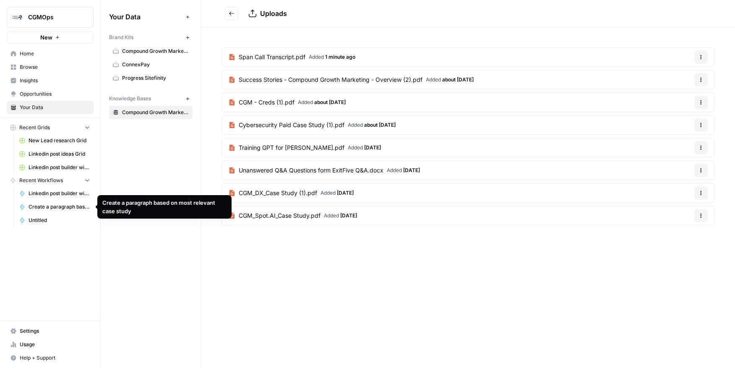
click at [58, 193] on span "Linkedin post builder with review" at bounding box center [59, 194] width 61 height 8
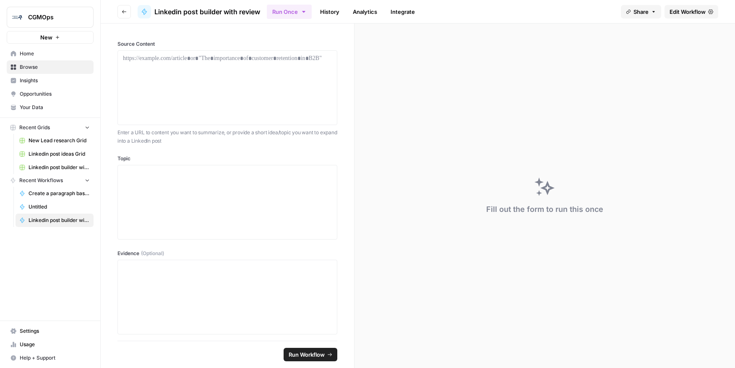
click at [687, 9] on span "Edit Workflow" at bounding box center [688, 12] width 36 height 8
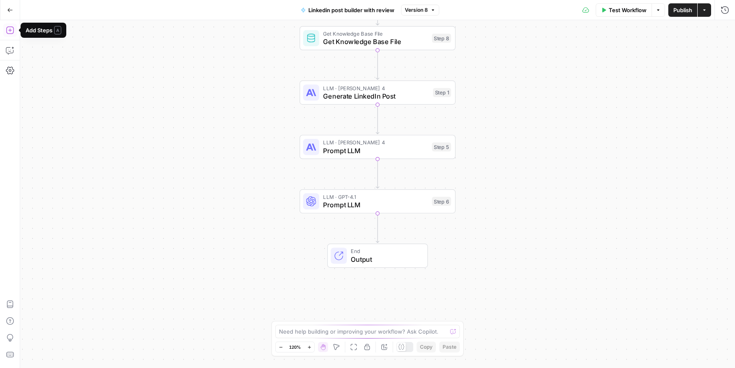
click at [8, 29] on icon "button" at bounding box center [10, 30] width 8 height 8
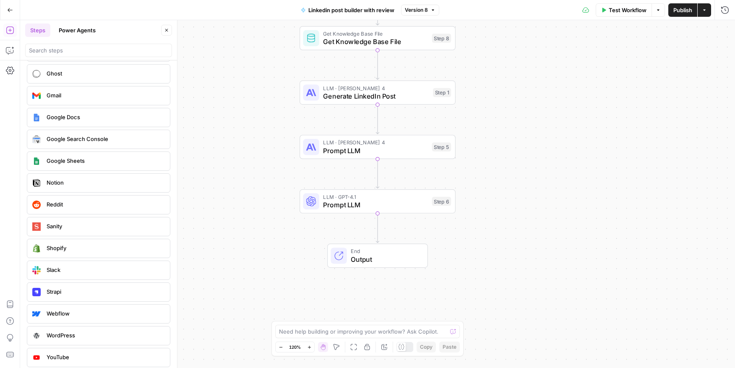
scroll to position [1589, 0]
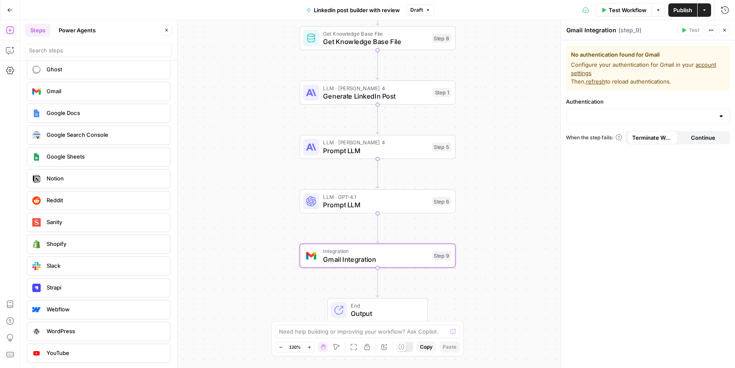
click at [633, 121] on div at bounding box center [648, 116] width 164 height 16
click at [634, 138] on span "﹢ Create New" at bounding box center [646, 137] width 146 height 8
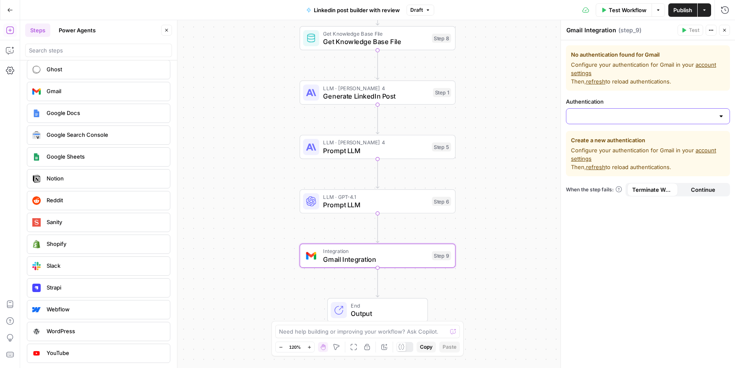
click at [635, 117] on input "Authentication" at bounding box center [643, 116] width 143 height 8
click at [593, 141] on button "﹢ Create New" at bounding box center [648, 137] width 157 height 12
click at [701, 153] on link "account settings" at bounding box center [643, 154] width 145 height 15
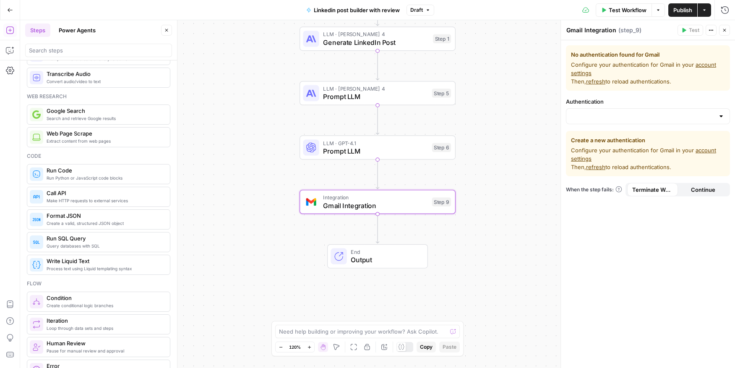
scroll to position [0, 0]
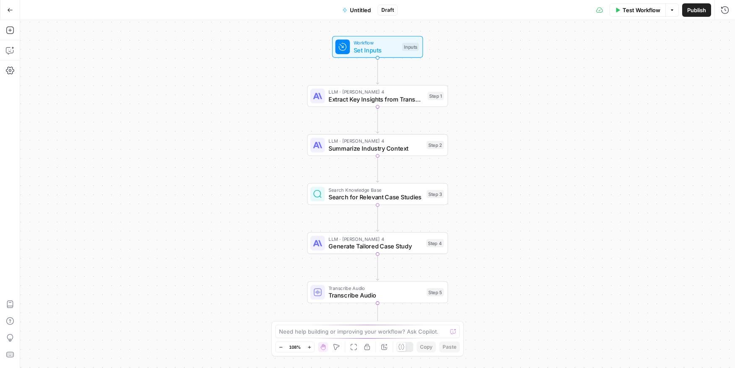
click at [648, 11] on span "Test Workflow" at bounding box center [642, 10] width 38 height 8
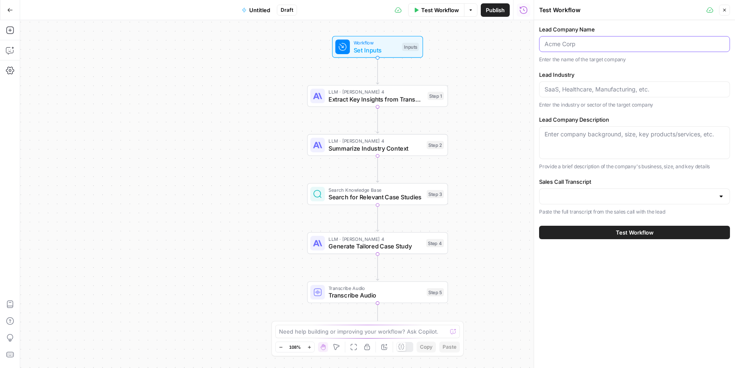
click at [583, 40] on input "Lead Company Name" at bounding box center [635, 44] width 180 height 8
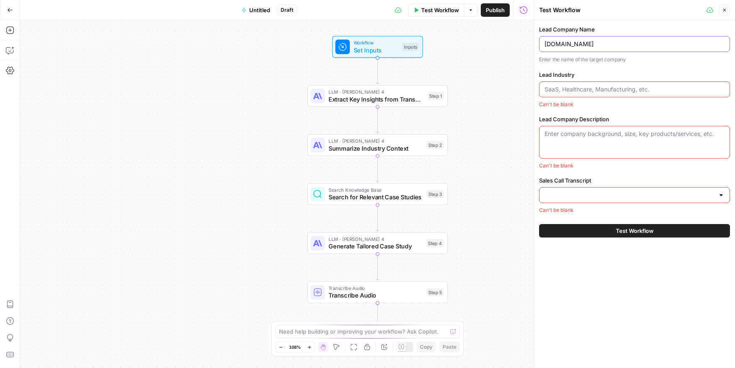
type input "span.app"
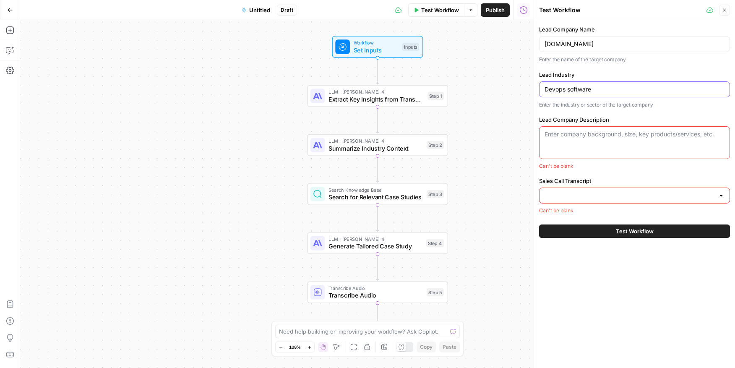
type input "Devops software"
click at [571, 145] on div "Enter company background, size, key products/services, etc." at bounding box center [634, 142] width 191 height 33
paste textarea "Span describes itself as an AI-native developer intelligence platform aimed at …"
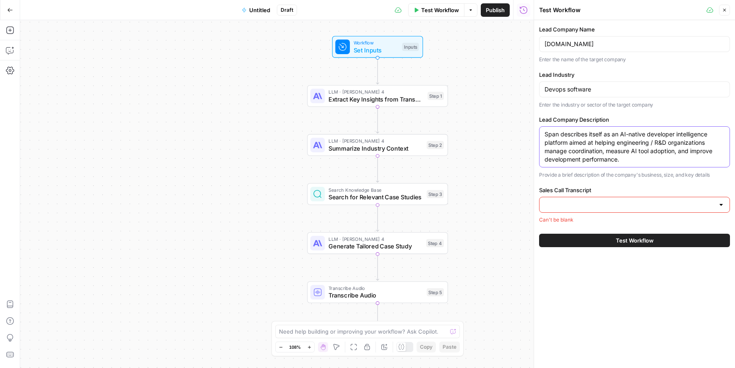
type textarea "Span describes itself as an AI-native developer intelligence platform aimed at …"
click at [591, 206] on input "Sales Call Transcript" at bounding box center [630, 205] width 170 height 8
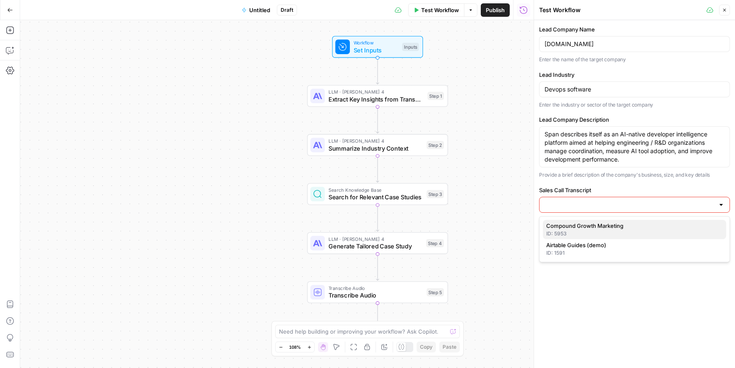
click at [596, 225] on span "Compound Growth Marketing" at bounding box center [632, 226] width 173 height 8
type input "Compound Growth Marketing"
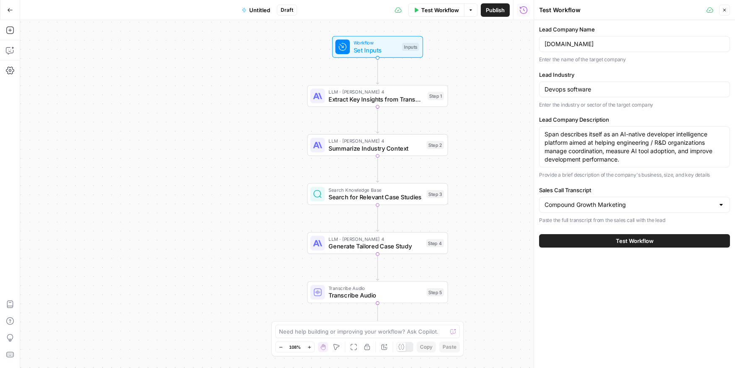
click at [598, 244] on button "Test Workflow" at bounding box center [634, 240] width 191 height 13
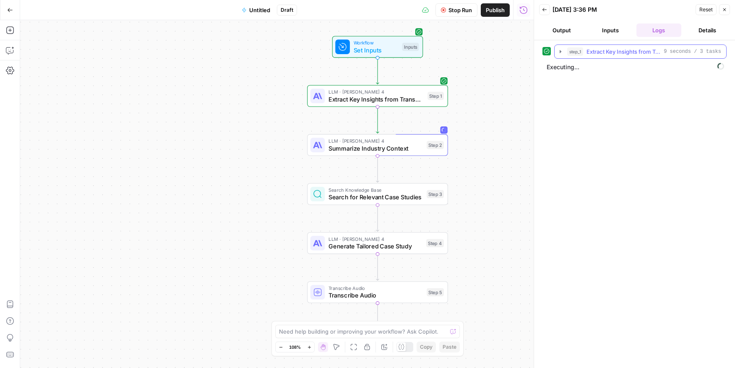
click at [561, 53] on icon "button" at bounding box center [560, 51] width 7 height 7
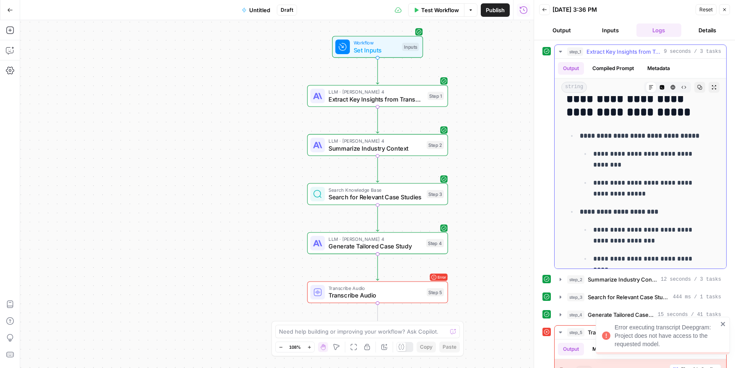
scroll to position [339, 0]
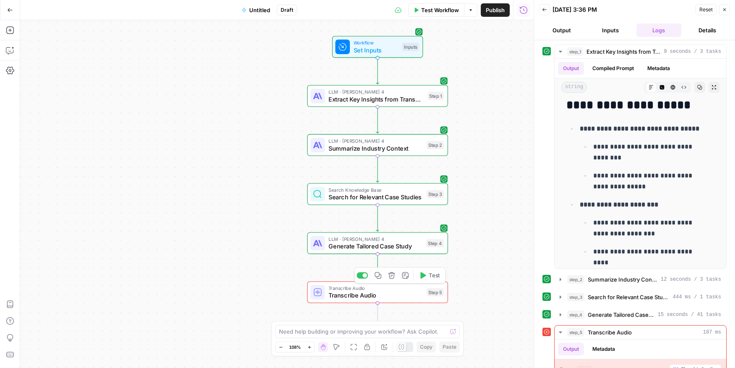
click at [415, 290] on span "Transcribe Audio" at bounding box center [376, 288] width 94 height 7
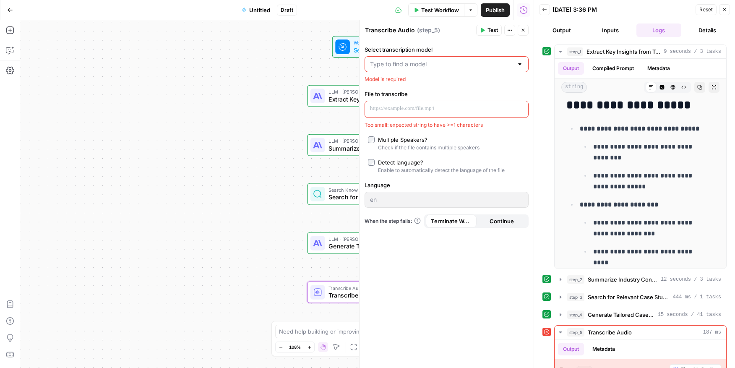
click at [525, 29] on icon "button" at bounding box center [523, 30] width 5 height 5
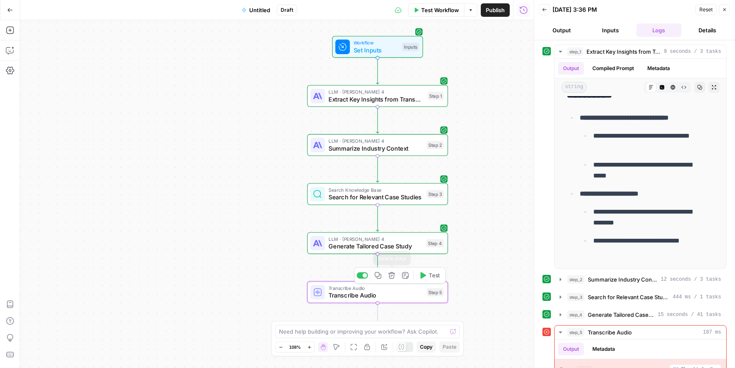
click at [393, 275] on icon "button" at bounding box center [391, 275] width 7 height 7
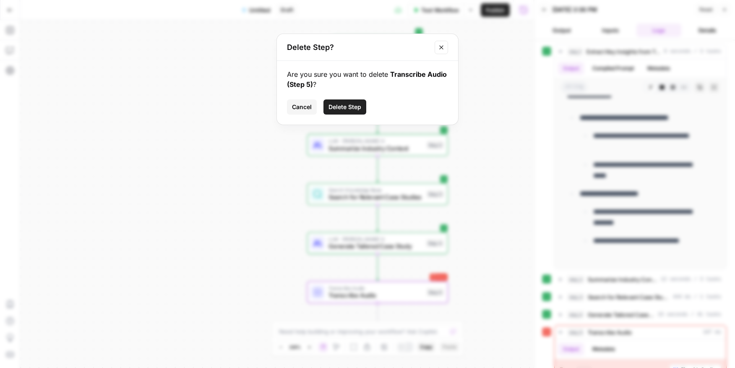
click at [358, 107] on span "Delete Step" at bounding box center [345, 107] width 33 height 8
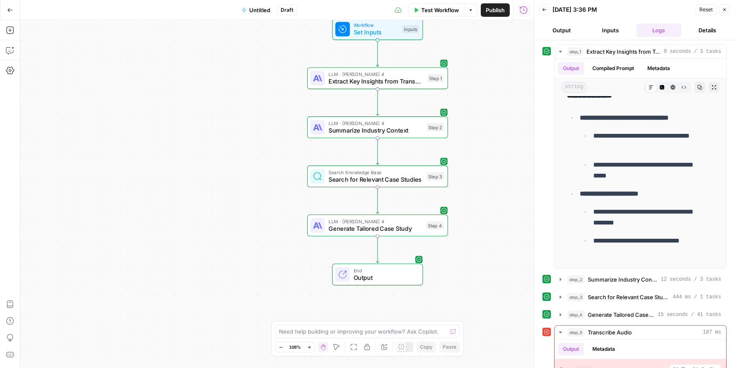
click at [393, 288] on div "Workflow Set Inputs Inputs LLM · Claude Sonnet 4 Extract Key Insights from Tran…" at bounding box center [277, 194] width 514 height 348
click at [392, 282] on div "End Output" at bounding box center [377, 275] width 91 height 22
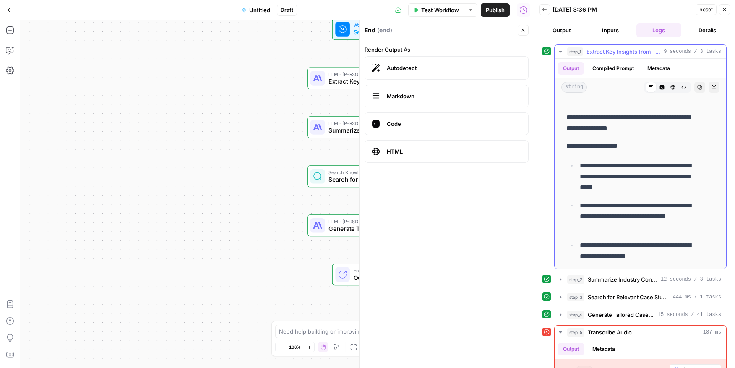
scroll to position [0, 0]
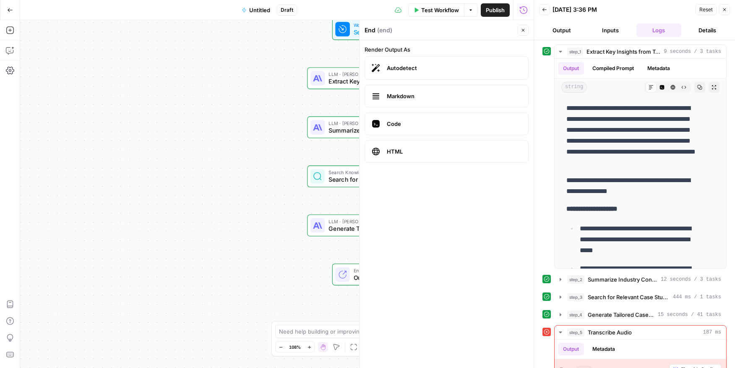
click at [525, 28] on icon "button" at bounding box center [523, 30] width 5 height 5
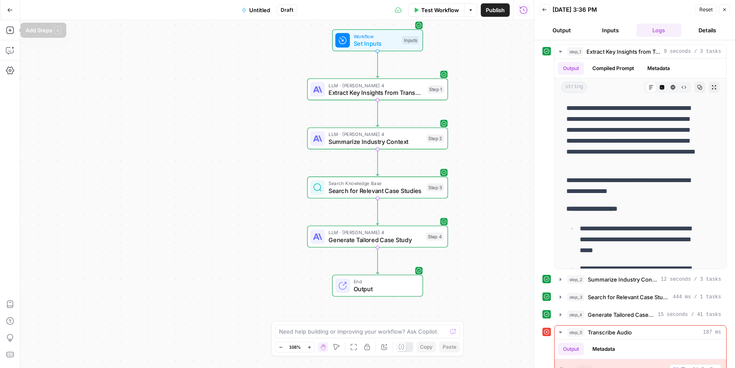
click at [10, 12] on icon "button" at bounding box center [10, 10] width 6 height 6
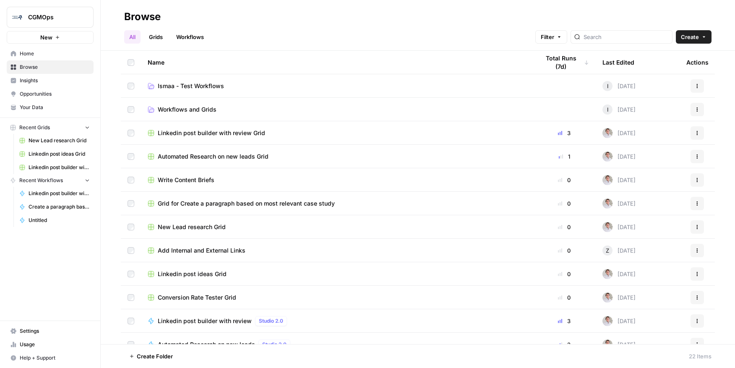
click at [190, 131] on span "Linkedin post builder with review Grid" at bounding box center [211, 133] width 107 height 8
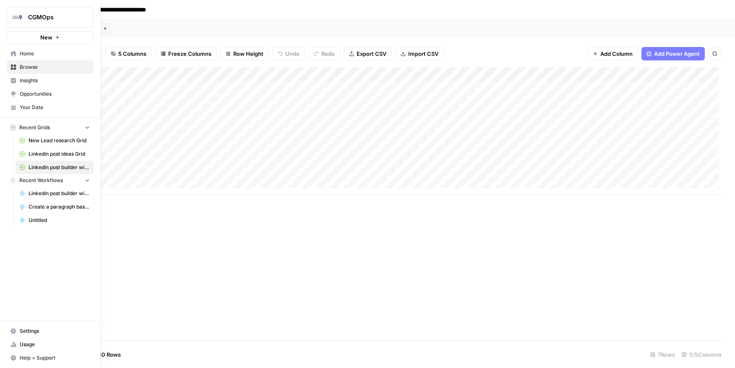
click at [16, 52] on icon at bounding box center [13, 54] width 6 height 6
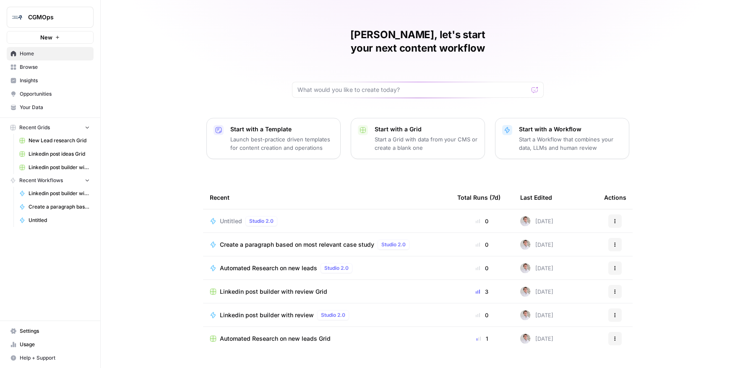
scroll to position [18, 0]
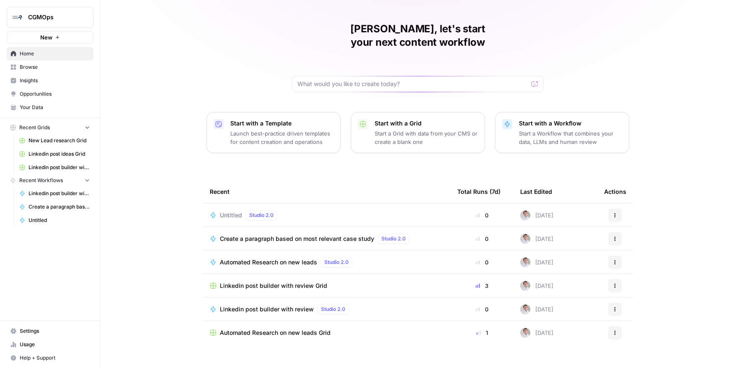
click at [273, 305] on span "Linkedin post builder with review" at bounding box center [267, 309] width 94 height 8
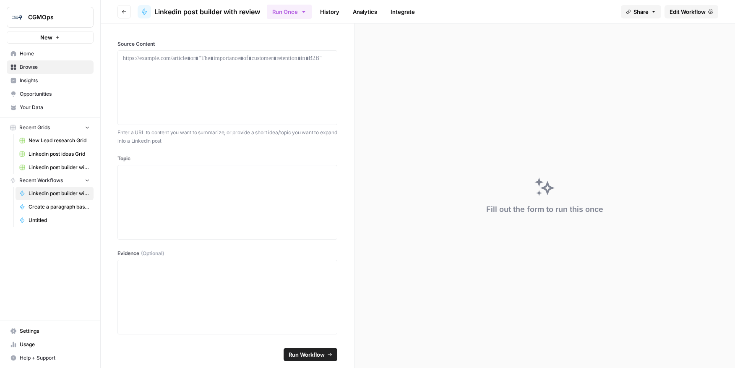
click at [694, 9] on span "Edit Workflow" at bounding box center [688, 12] width 36 height 8
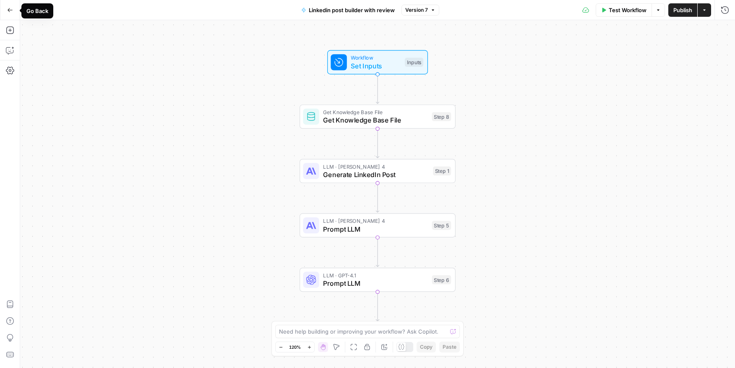
click at [127, 92] on div "Workflow Set Inputs Inputs Get Knowledge Base File Get Knowledge Base File Step…" at bounding box center [377, 194] width 715 height 348
click at [9, 31] on icon "button" at bounding box center [10, 30] width 8 height 8
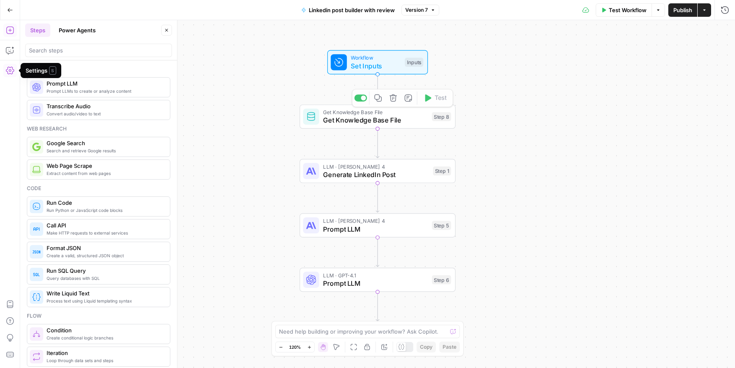
click at [389, 58] on span "Workflow" at bounding box center [376, 58] width 50 height 8
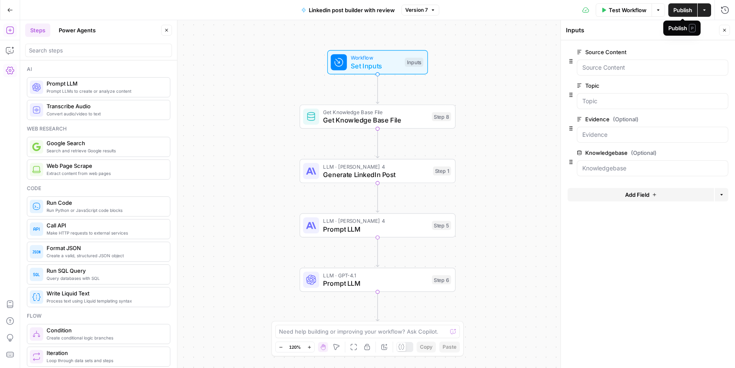
click at [686, 10] on span "Publish" at bounding box center [683, 10] width 19 height 8
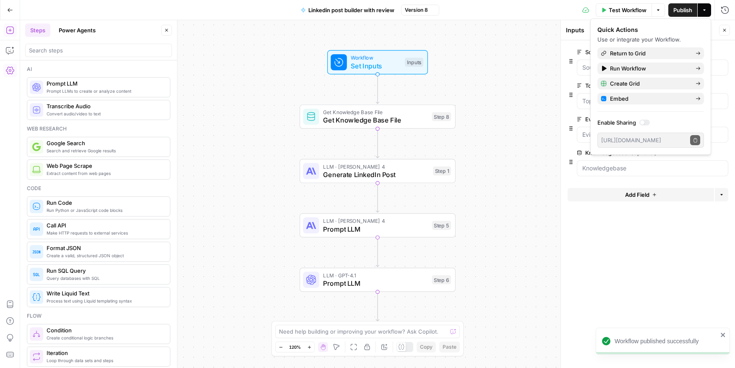
click at [703, 6] on button "Actions" at bounding box center [704, 9] width 13 height 13
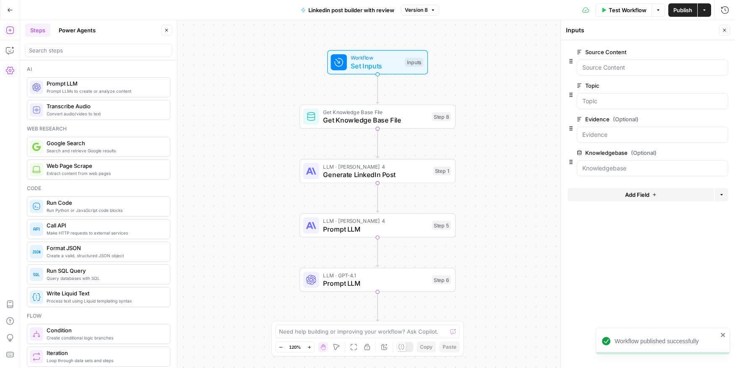
click at [704, 6] on button "Actions" at bounding box center [704, 9] width 13 height 13
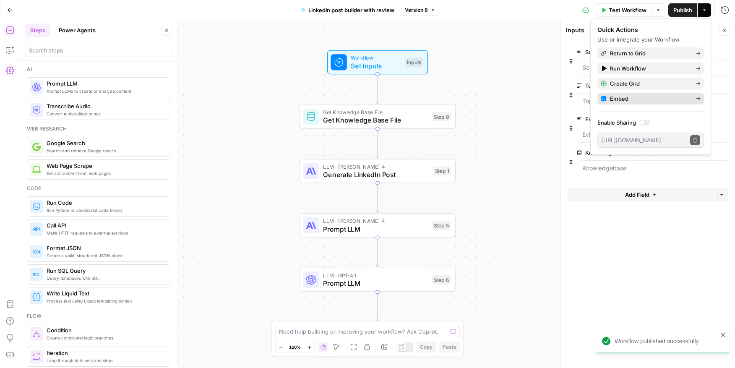
click at [642, 100] on span "Embed" at bounding box center [649, 98] width 79 height 8
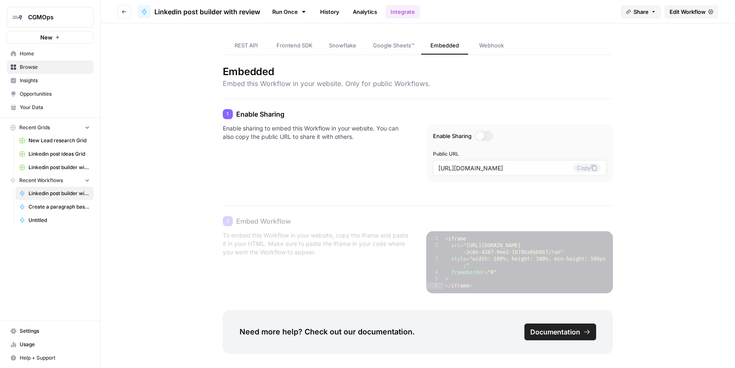
click at [498, 164] on input "https://app.airops.com/public_apps/f75d9eb1-3c8e-4287-9ee2-1b78ba6bb067/run" at bounding box center [506, 168] width 135 height 8
click at [479, 137] on div at bounding box center [480, 136] width 8 height 8
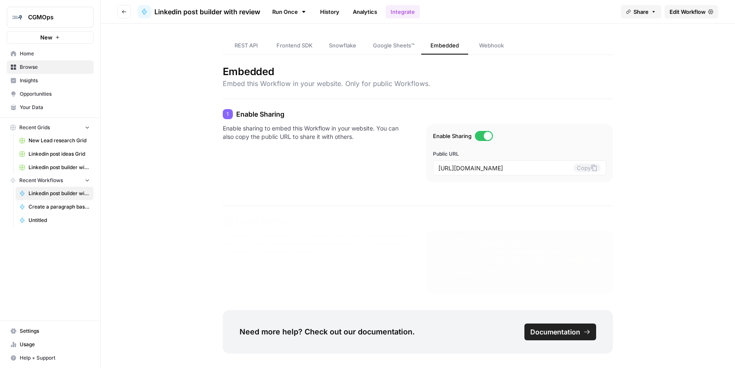
click at [484, 132] on div at bounding box center [488, 136] width 8 height 8
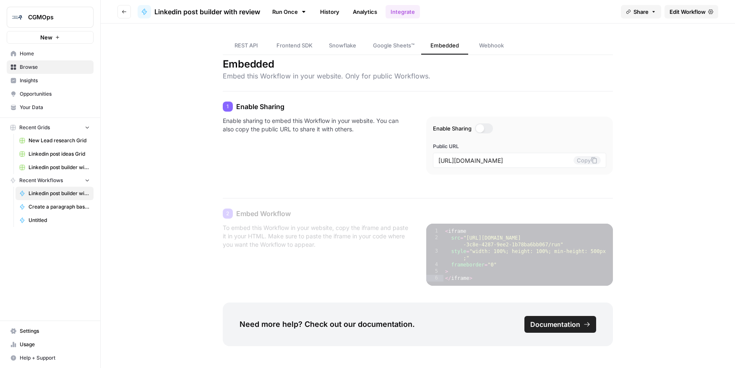
scroll to position [16, 0]
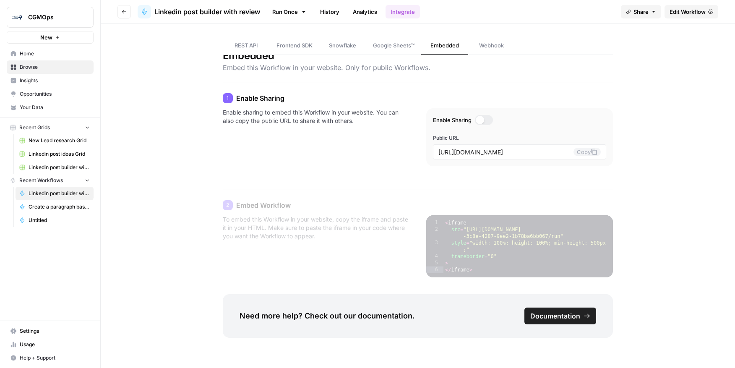
drag, startPoint x: 214, startPoint y: 219, endPoint x: 338, endPoint y: 258, distance: 130.1
click at [338, 258] on div "REST API Frontend SDK Snowflake Google Sheets™ Embedded Webhook Embedded Embed …" at bounding box center [418, 188] width 504 height 360
click at [338, 258] on p "To embed this Workflow in your website, copy the iframe and paste it in your HT…" at bounding box center [316, 246] width 187 height 62
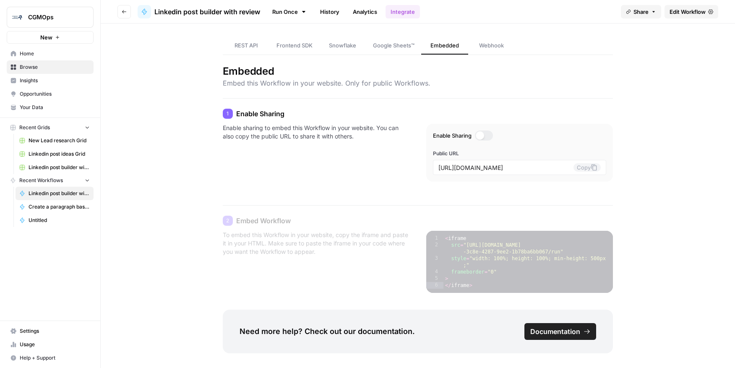
scroll to position [0, 0]
click at [379, 48] on span "Google Sheets™" at bounding box center [394, 45] width 42 height 8
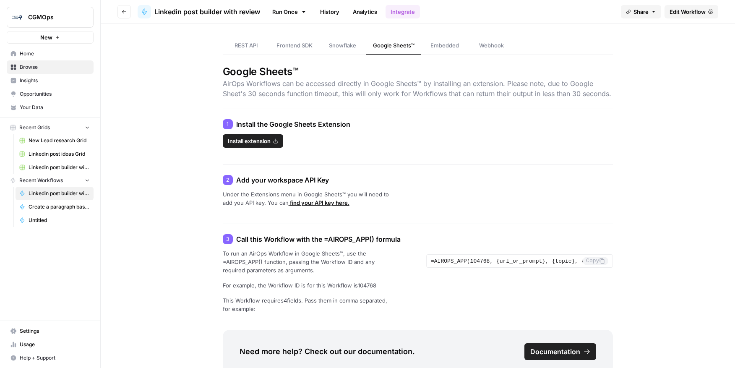
click at [494, 46] on span "Webhook" at bounding box center [491, 45] width 25 height 8
click at [441, 41] on span "Embedded" at bounding box center [445, 45] width 29 height 8
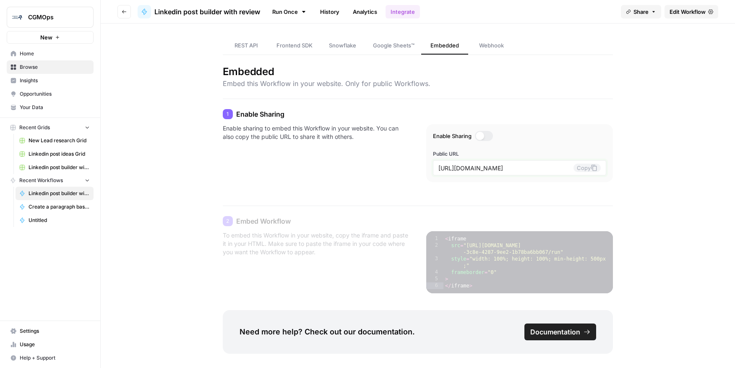
click at [478, 170] on input "https://app.airops.com/public_apps/f75d9eb1-3c8e-4287-9ee2-1b78ba6bb067/run" at bounding box center [506, 168] width 135 height 8
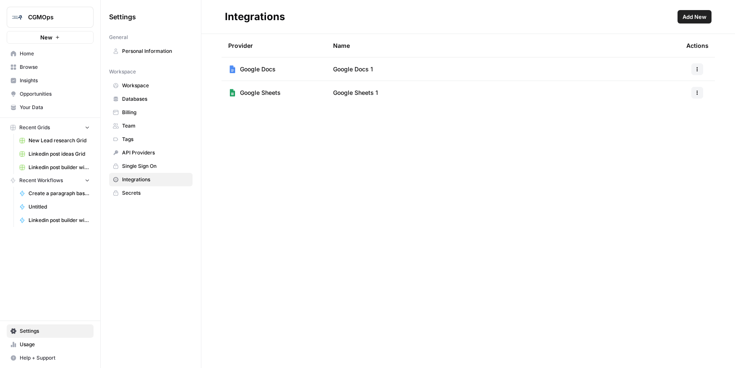
click at [691, 20] on span "Add New" at bounding box center [695, 17] width 24 height 8
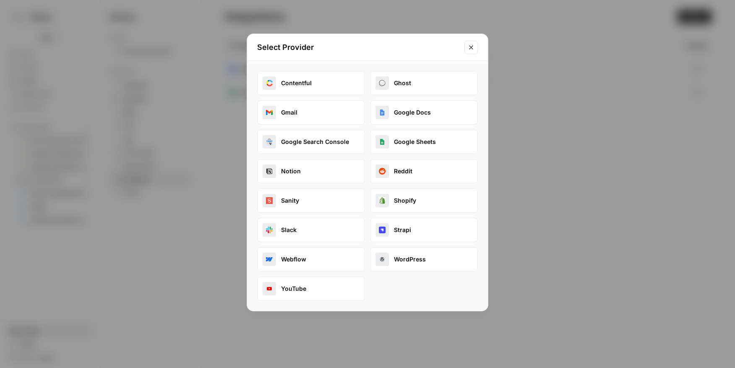
click at [465, 41] on button "Close modal" at bounding box center [471, 47] width 13 height 13
